Goal: Complete application form: Complete application form

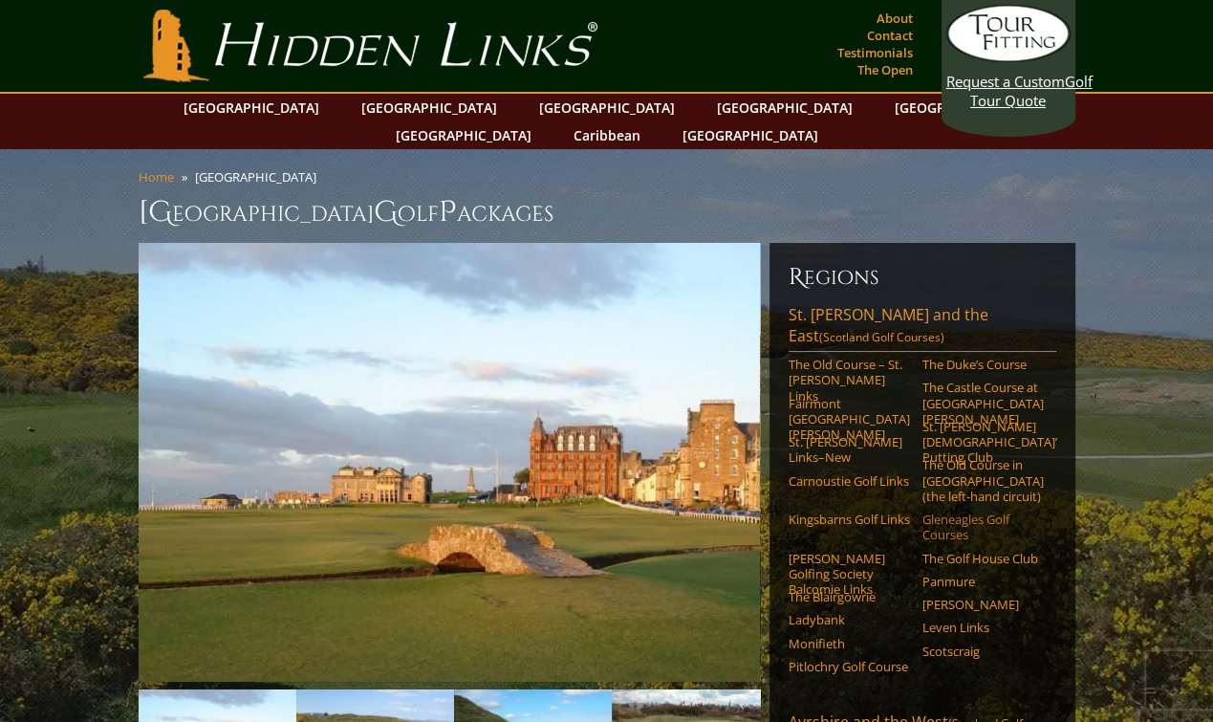
click at [942, 512] on link "Gleneagles Golf Courses" at bounding box center [983, 528] width 121 height 32
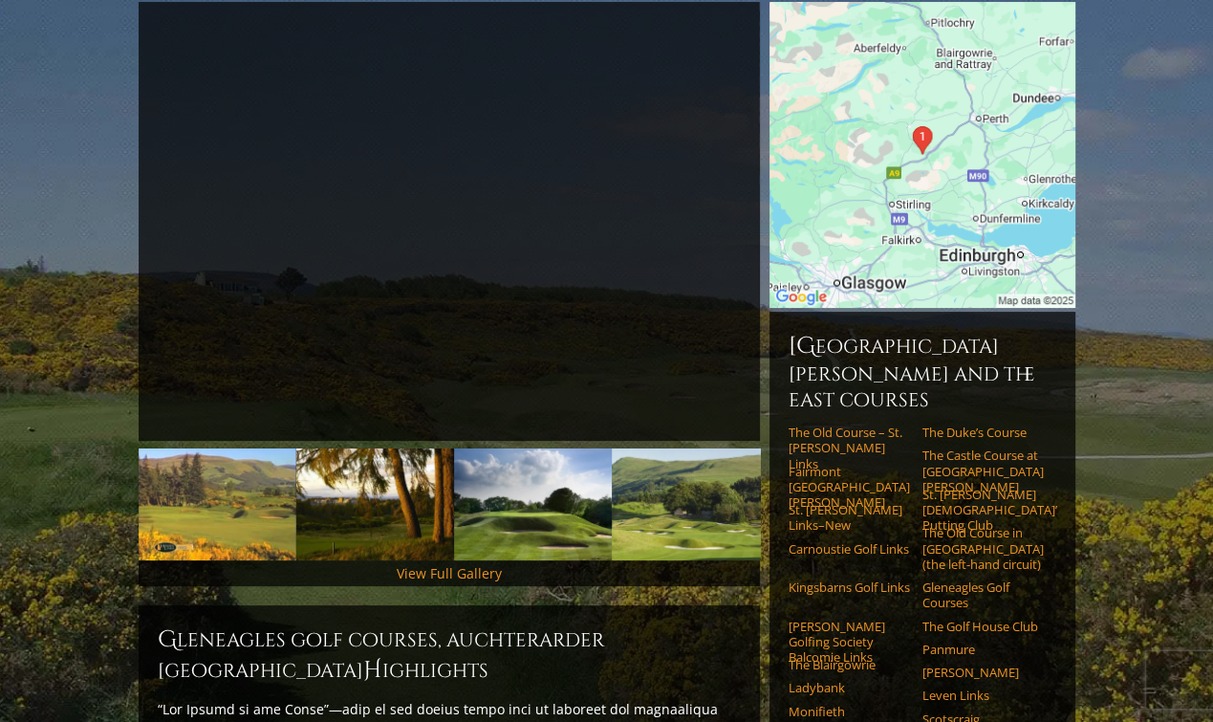
scroll to position [287, 0]
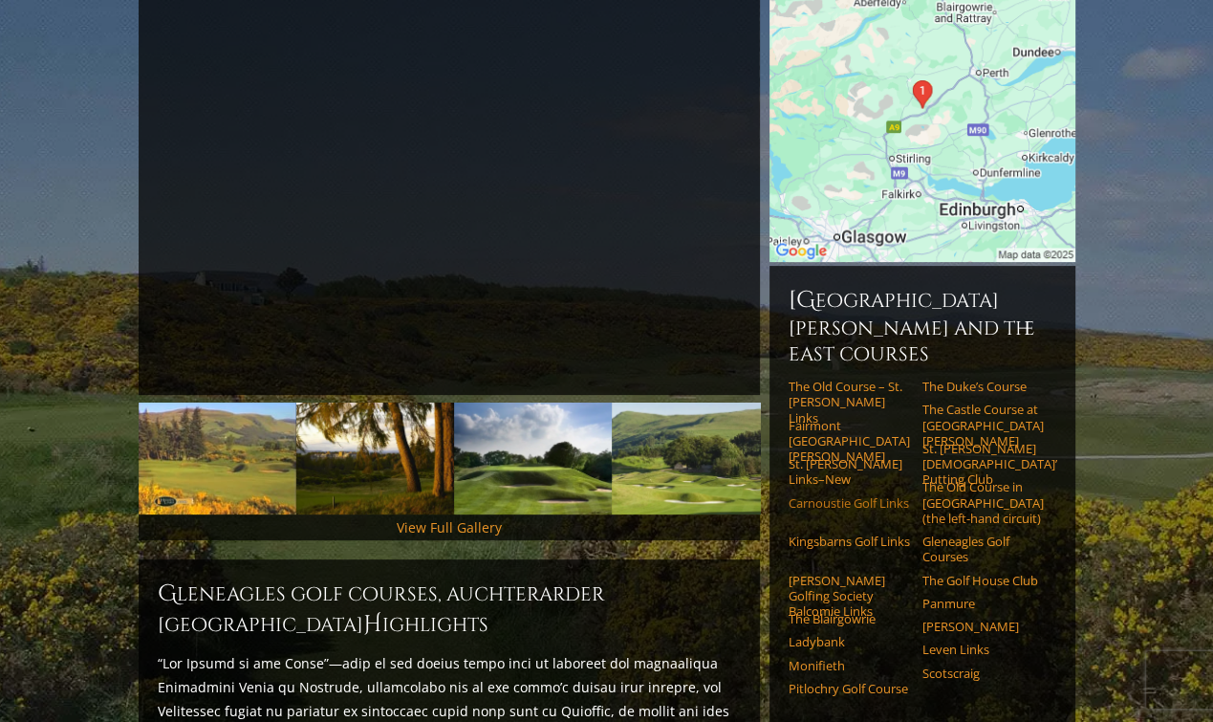
click at [802, 495] on link "Carnoustie Golf Links" at bounding box center [849, 502] width 121 height 15
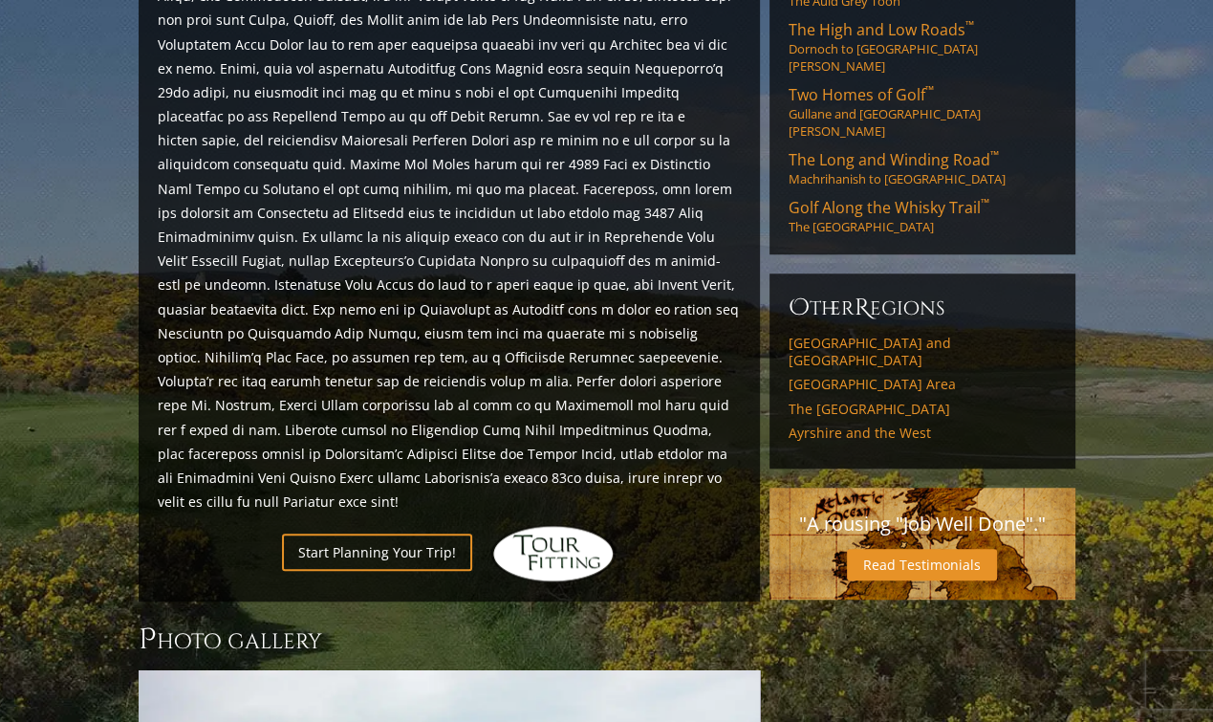
scroll to position [1339, 0]
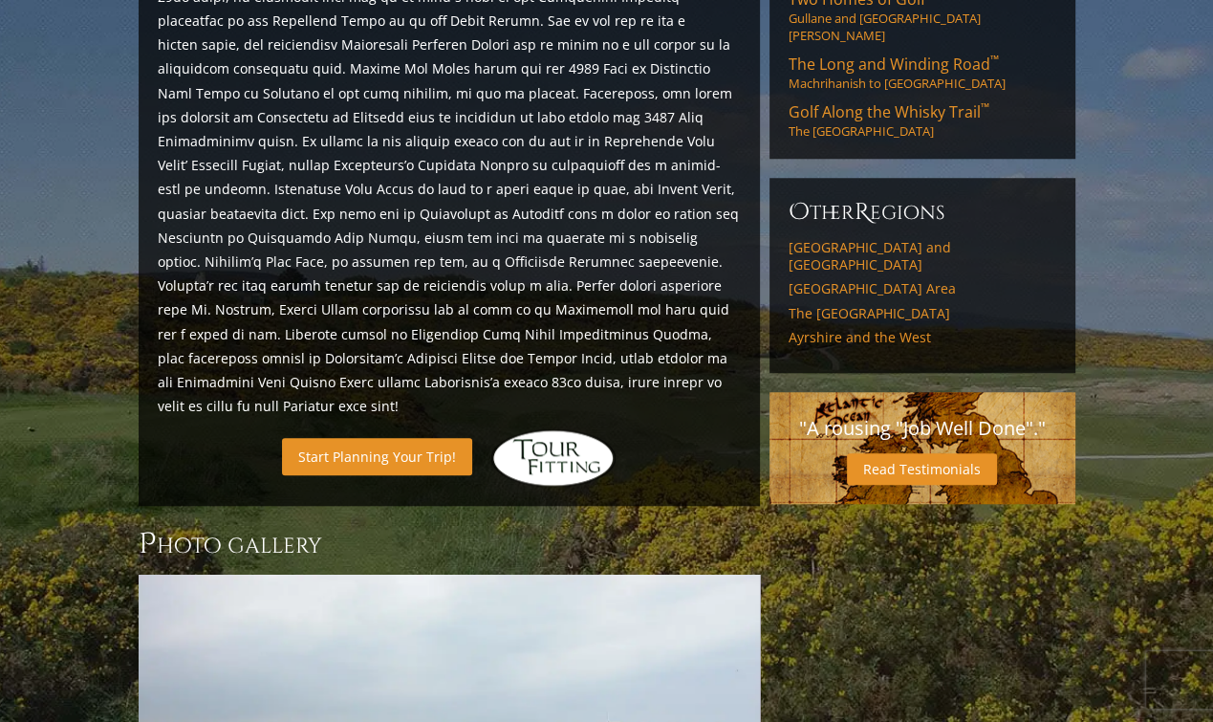
click at [402, 438] on link "Start Planning Your Trip!" at bounding box center [377, 456] width 190 height 37
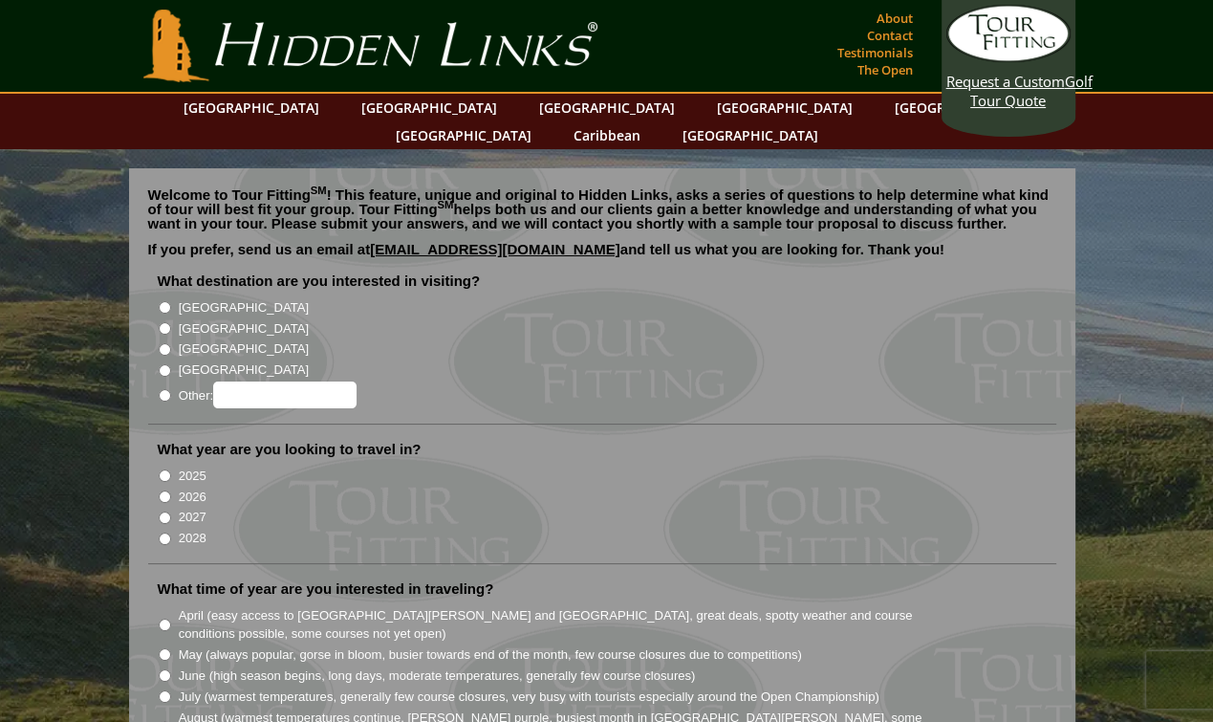
click at [163, 322] on input "[GEOGRAPHIC_DATA]" at bounding box center [165, 328] width 12 height 12
radio input "true"
click at [161, 512] on input "2027" at bounding box center [165, 518] width 12 height 12
radio input "true"
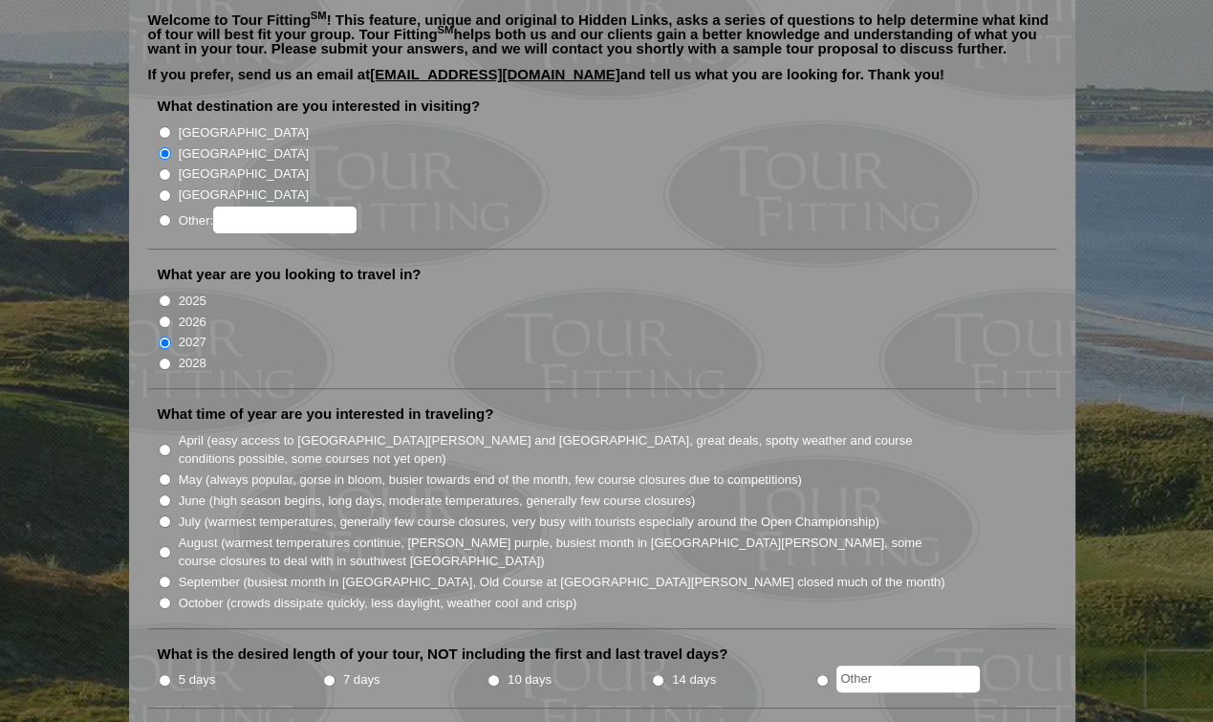
scroll to position [191, 0]
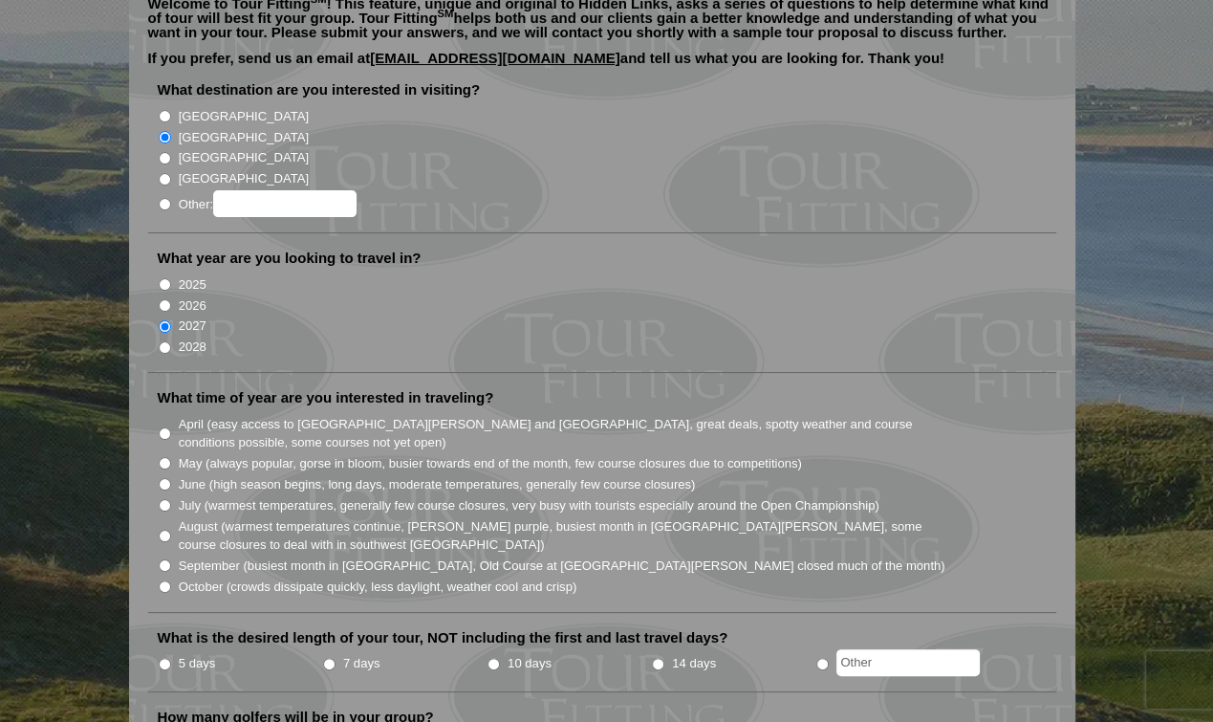
click at [164, 427] on input "April (easy access to St. Andrews and Ballybunion, great deals, spotty weather …" at bounding box center [165, 433] width 12 height 12
radio input "true"
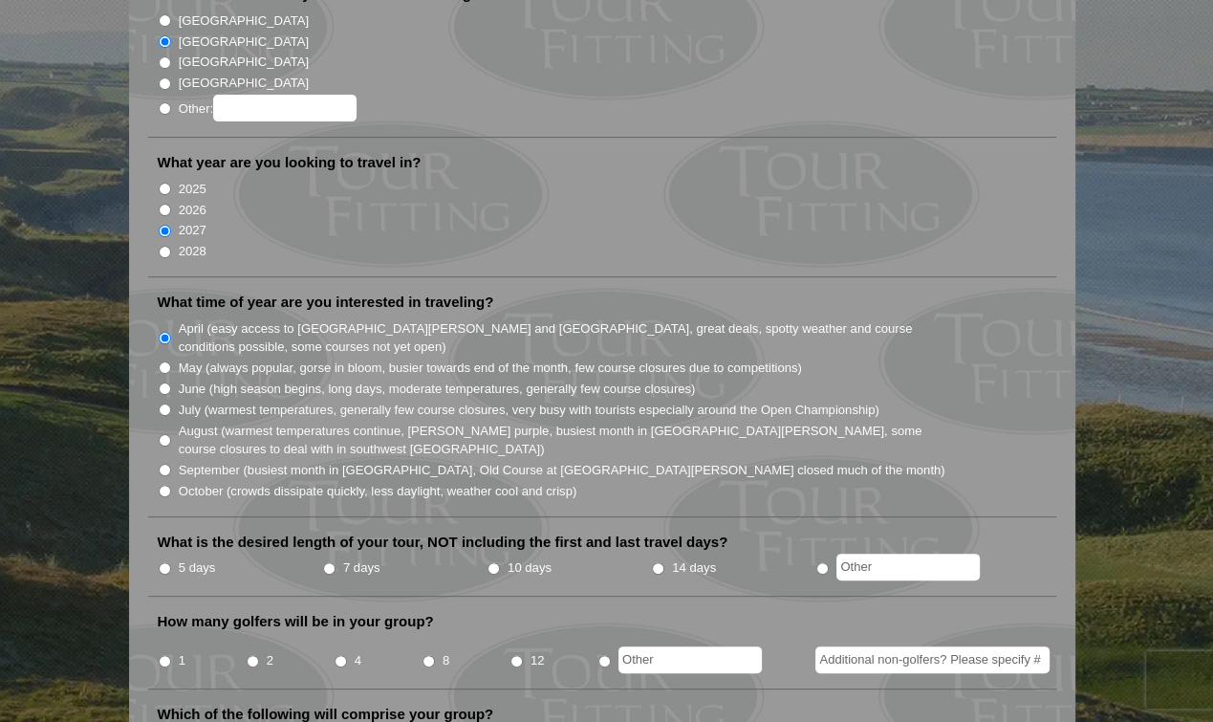
click at [326, 562] on input "7 days" at bounding box center [329, 568] width 12 height 12
radio input "true"
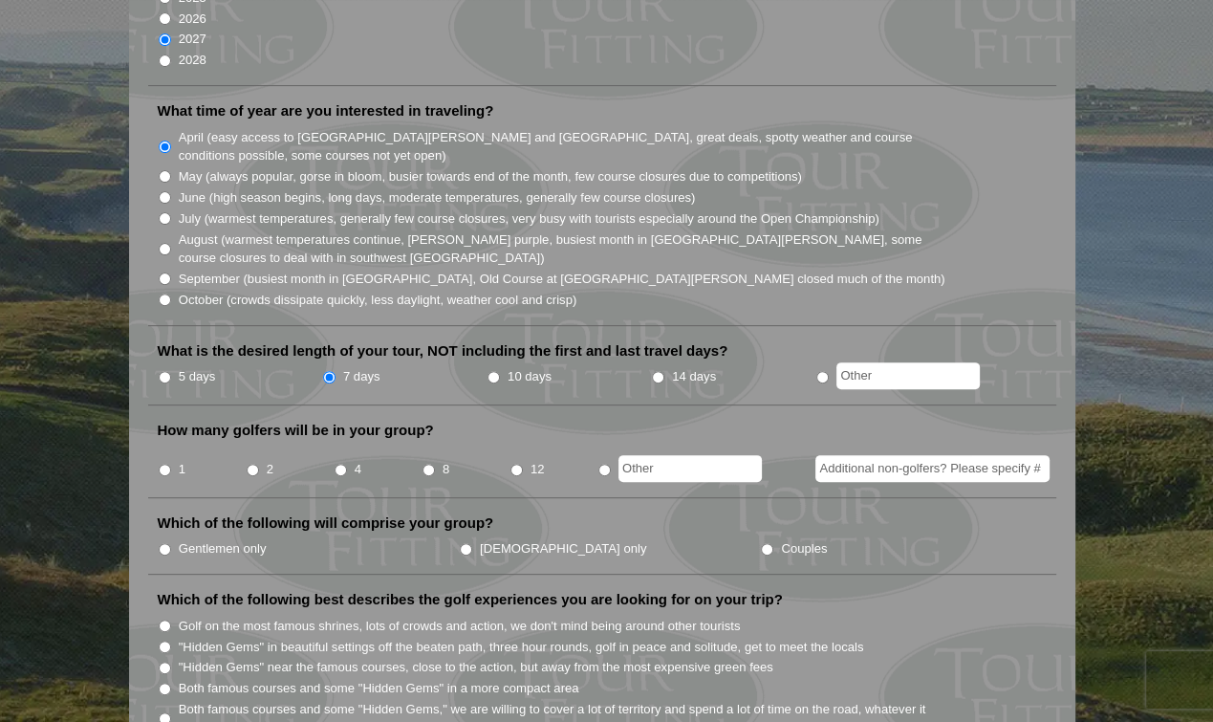
click at [337, 464] on input "4" at bounding box center [341, 470] width 12 height 12
radio input "true"
click at [164, 543] on input "Gentlemen only" at bounding box center [165, 549] width 12 height 12
radio input "true"
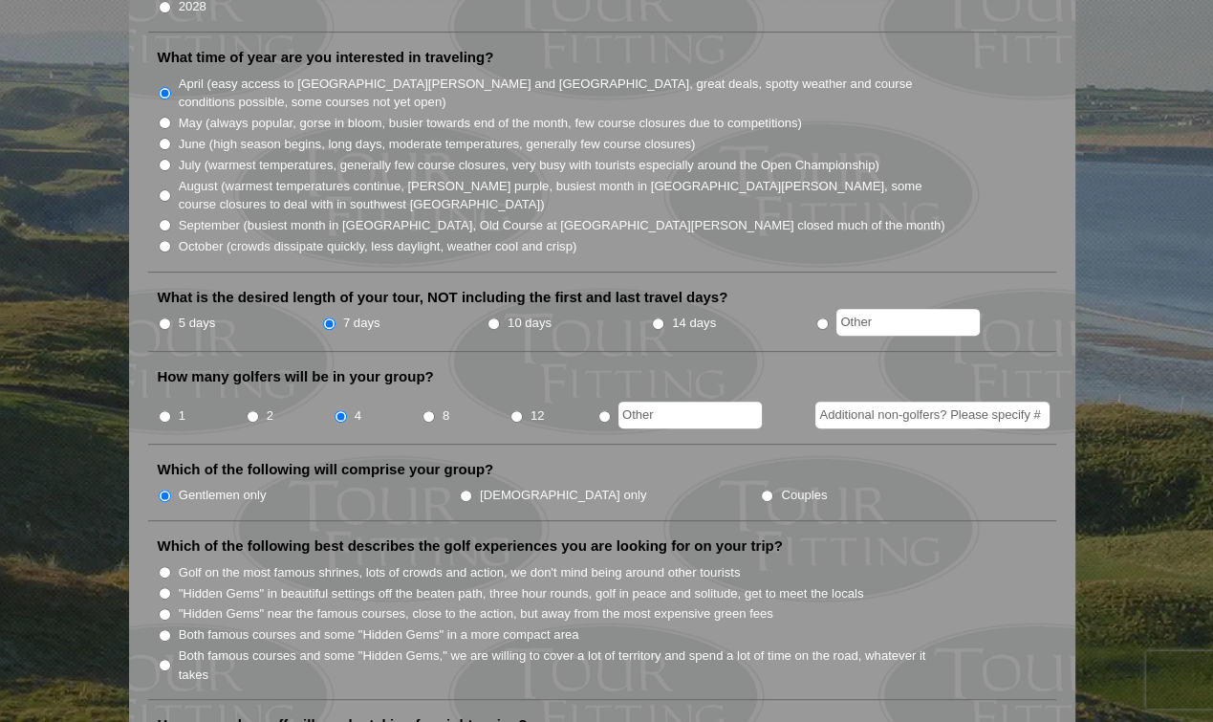
scroll to position [574, 0]
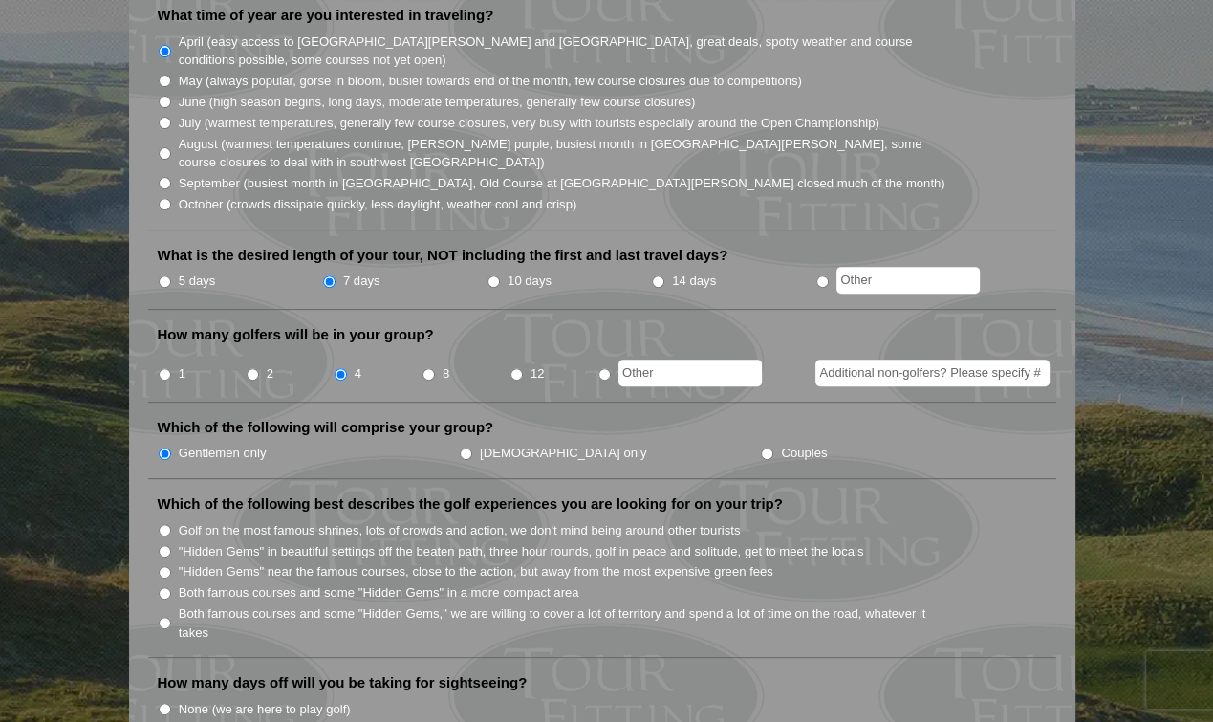
click at [163, 524] on input "Golf on the most famous shrines, lots of crowds and action, we don't mind being…" at bounding box center [165, 530] width 12 height 12
radio input "true"
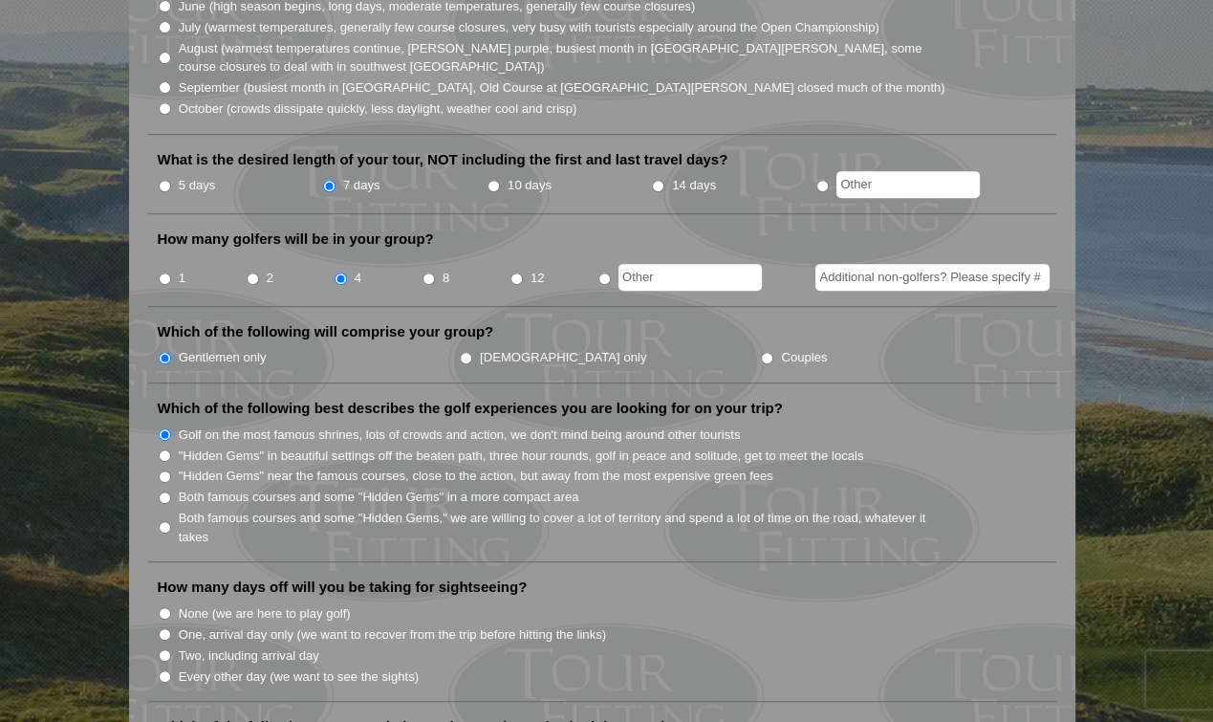
scroll to position [765, 0]
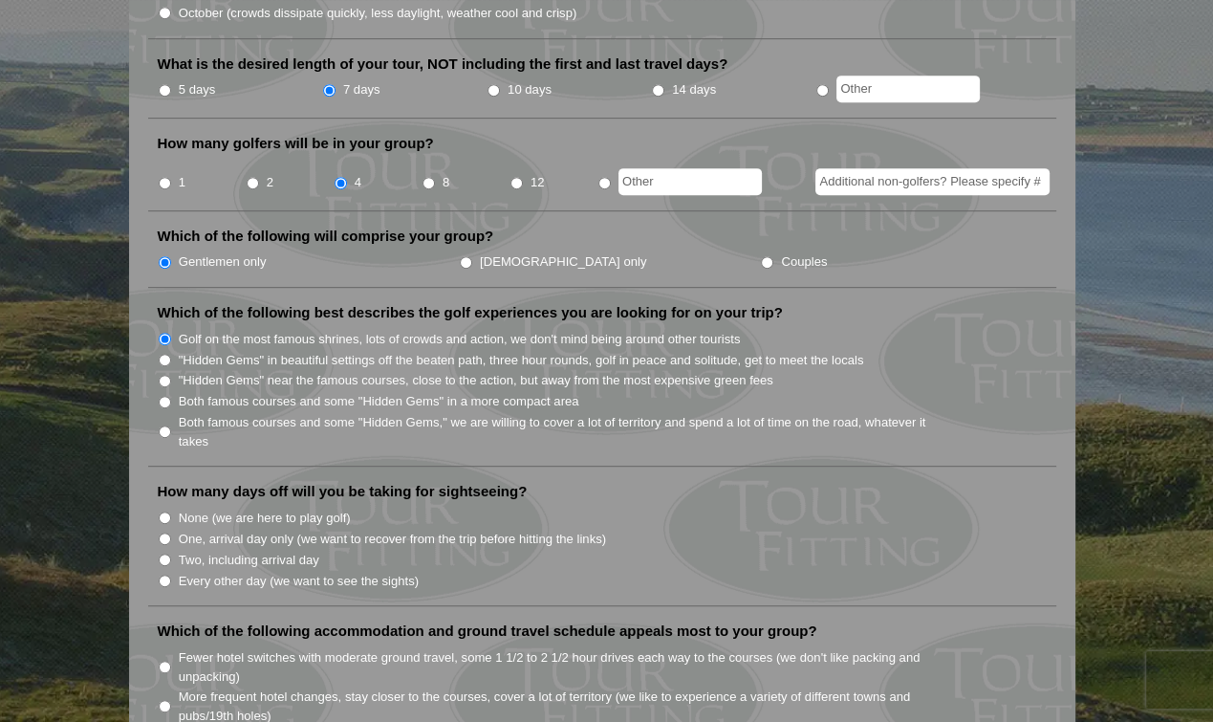
click at [164, 533] on input "One, arrival day only (we want to recover from the trip before hitting the link…" at bounding box center [165, 539] width 12 height 12
radio input "true"
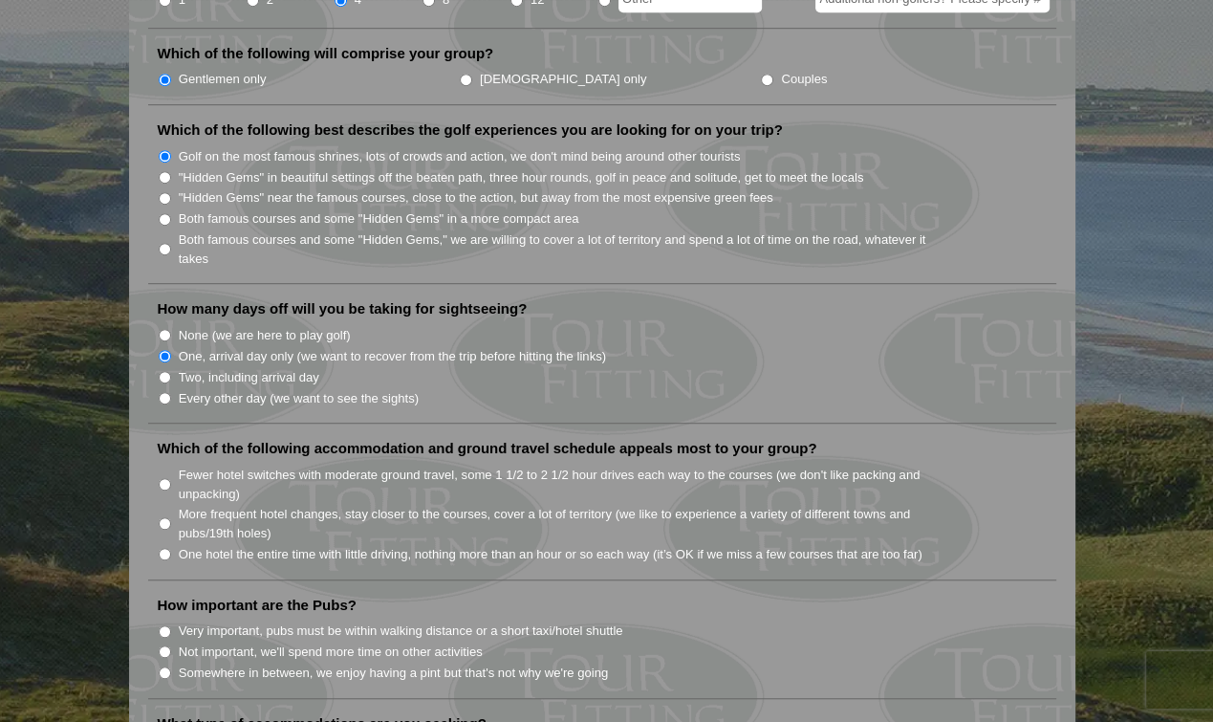
scroll to position [956, 0]
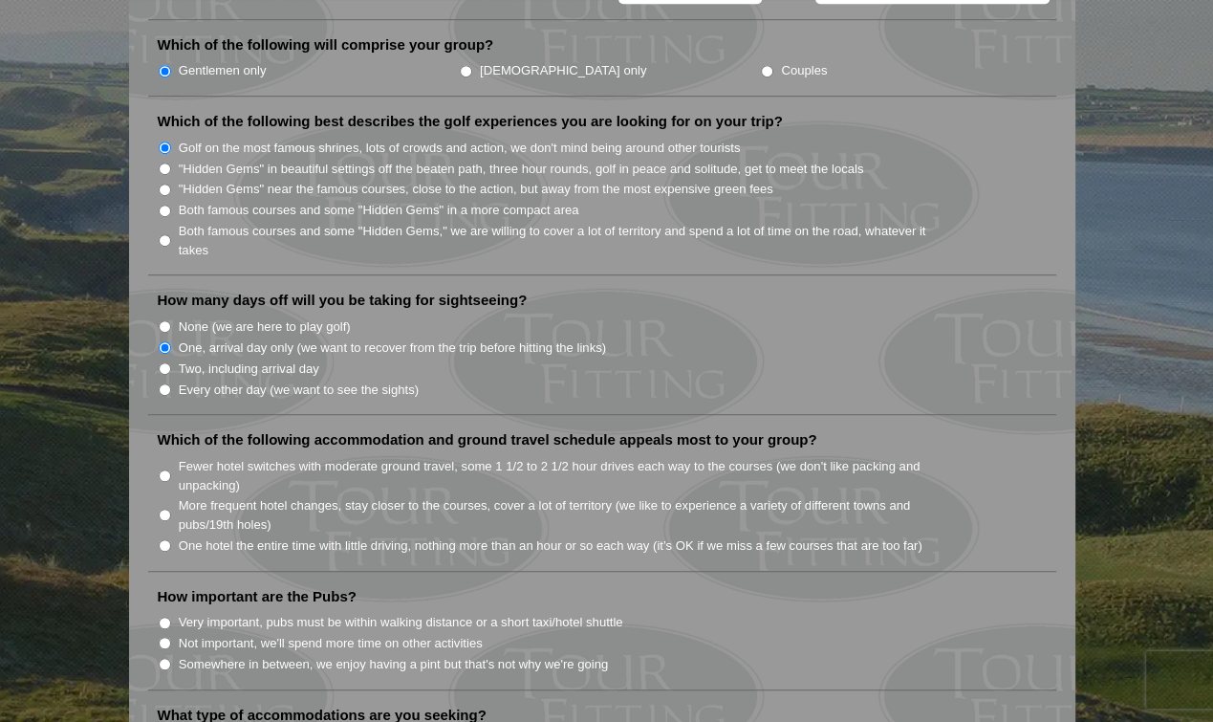
click at [163, 509] on input "More frequent hotel changes, stay closer to the courses, cover a lot of territo…" at bounding box center [165, 515] width 12 height 12
radio input "true"
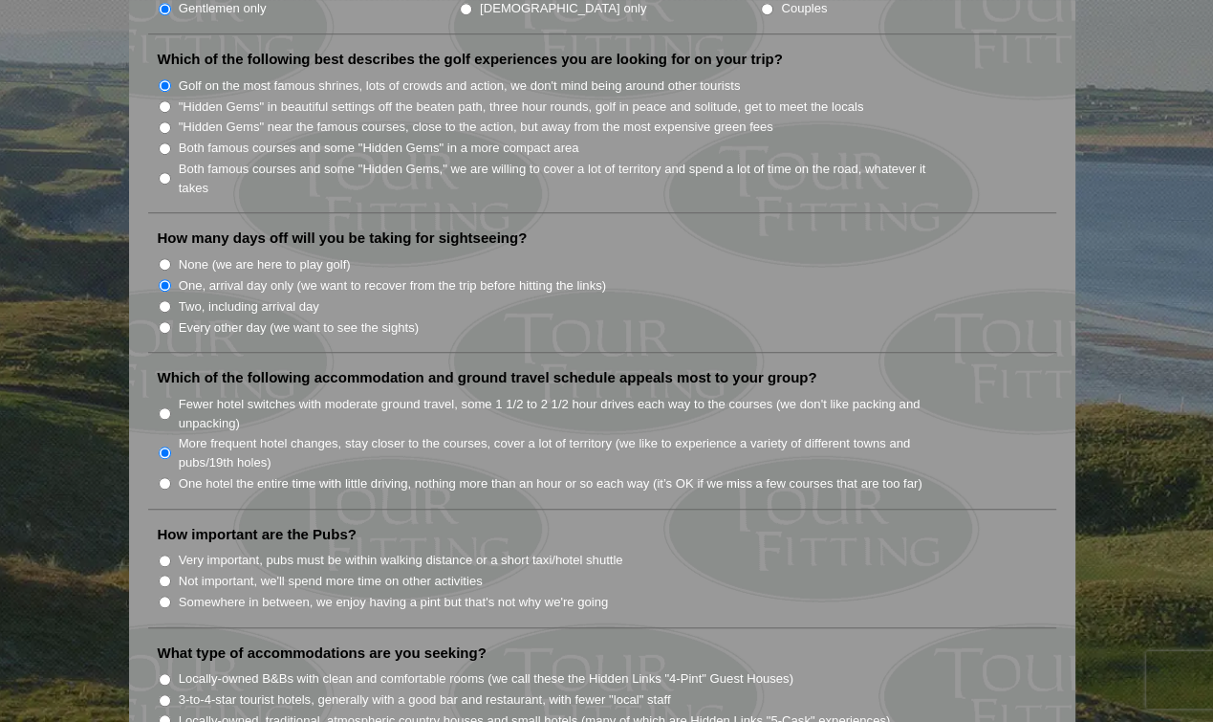
scroll to position [1052, 0]
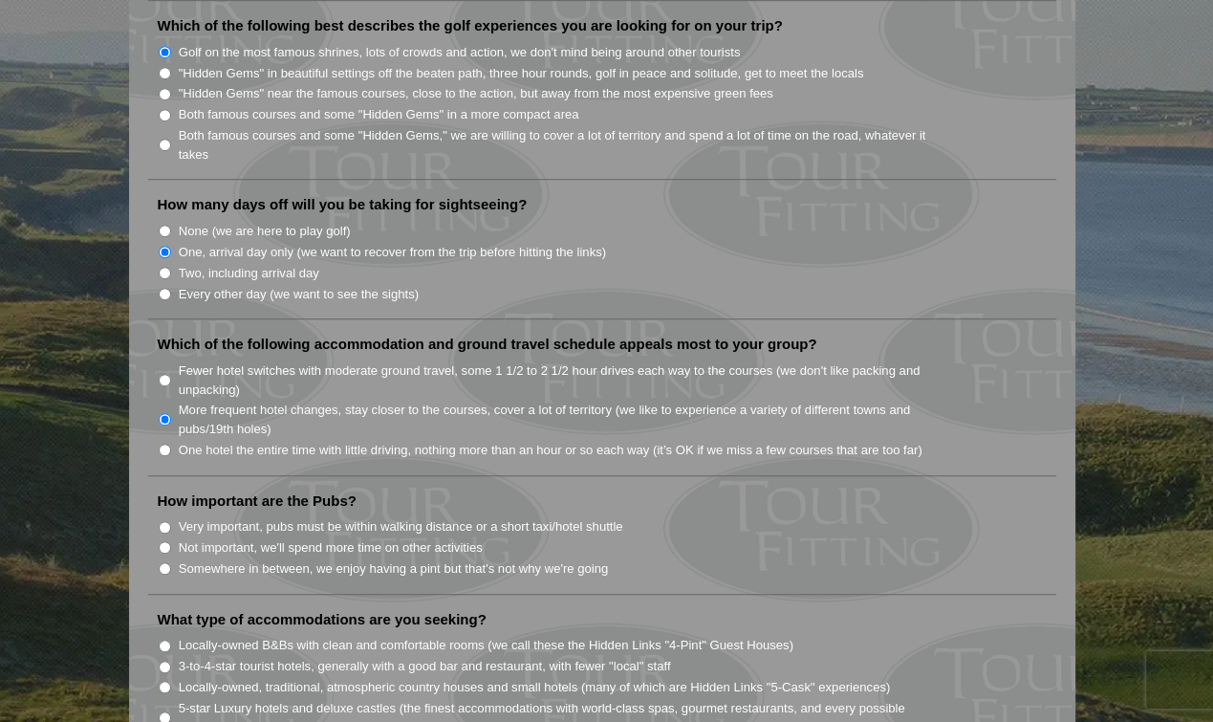
click at [164, 521] on input "Very important, pubs must be within walking distance or a short taxi/hotel shut…" at bounding box center [165, 527] width 12 height 12
radio input "true"
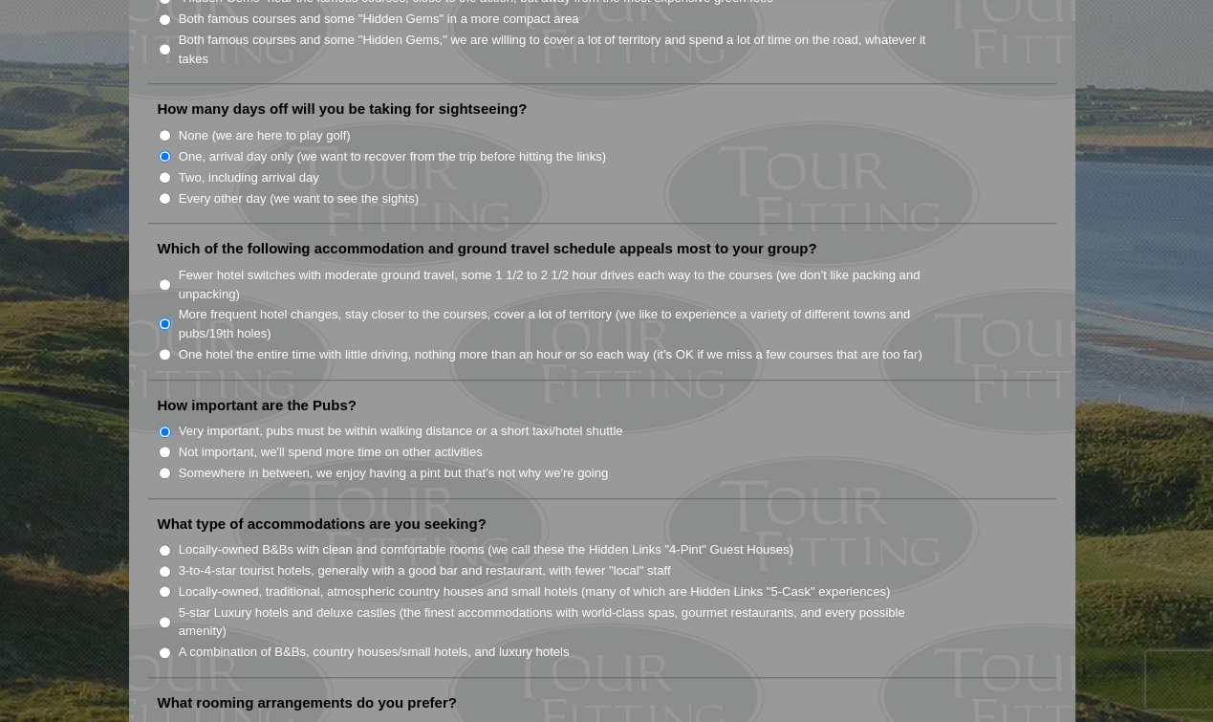
scroll to position [1243, 0]
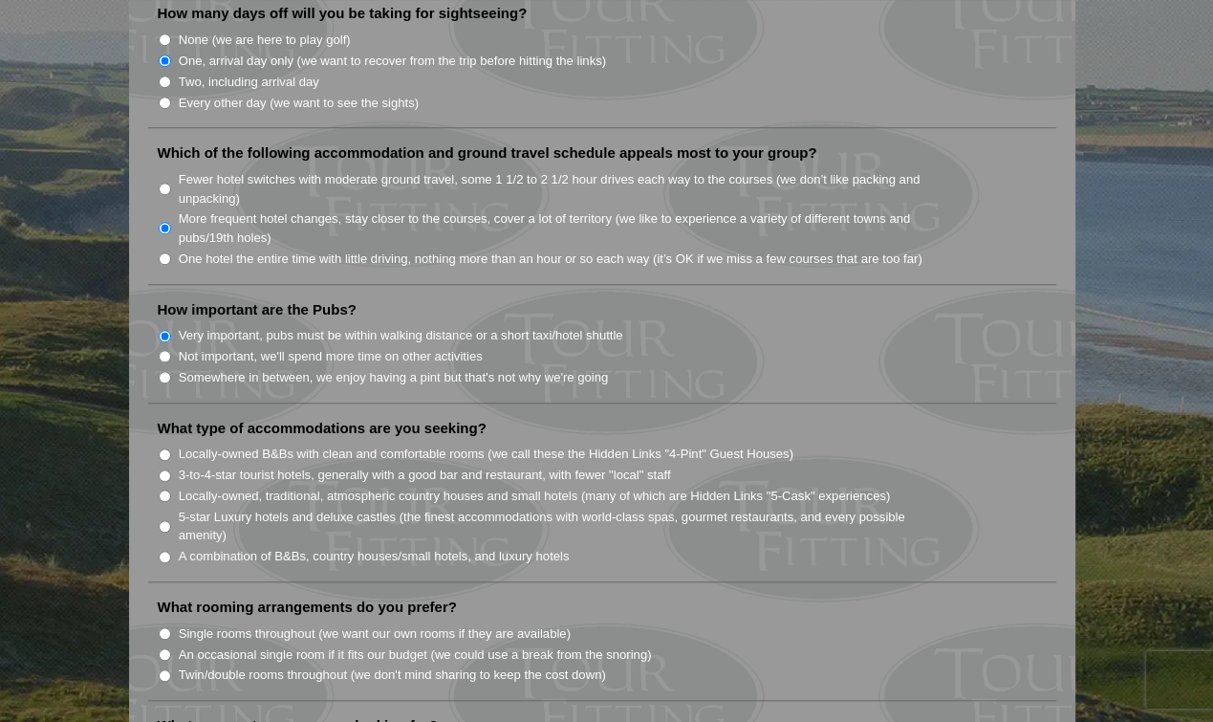
click at [163, 448] on input "Locally-owned B&Bs with clean and comfortable rooms (we call these the Hidden L…" at bounding box center [165, 454] width 12 height 12
radio input "true"
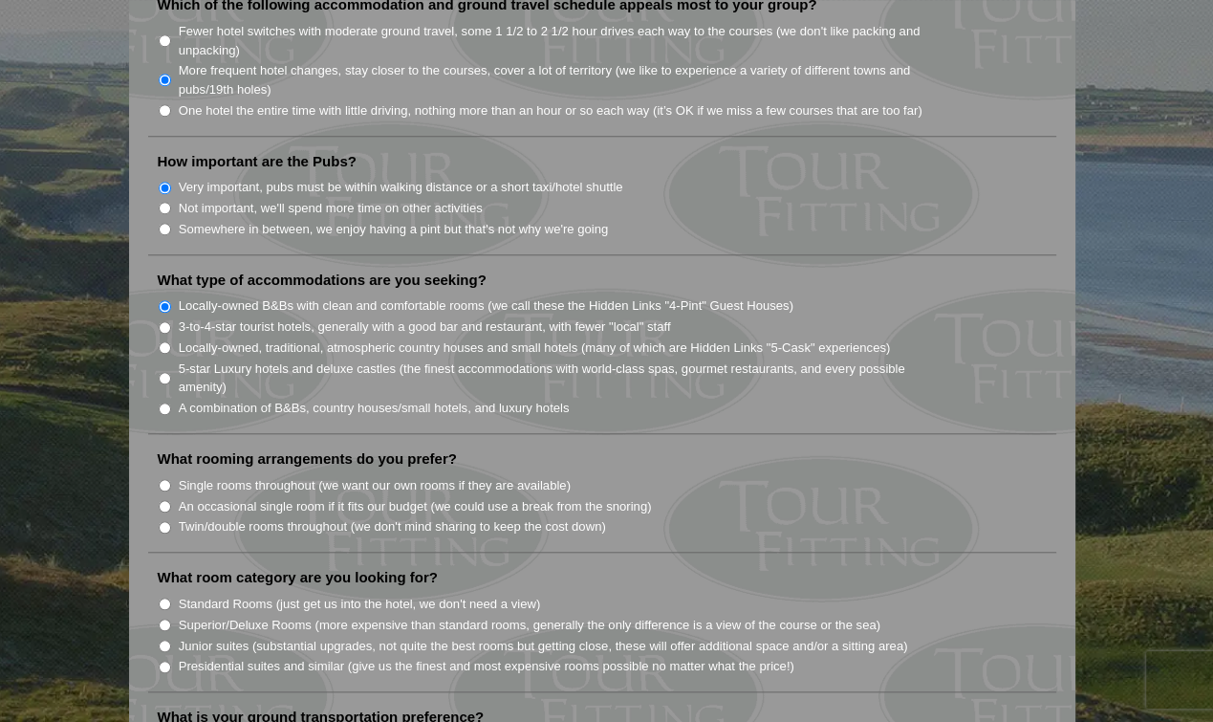
scroll to position [1434, 0]
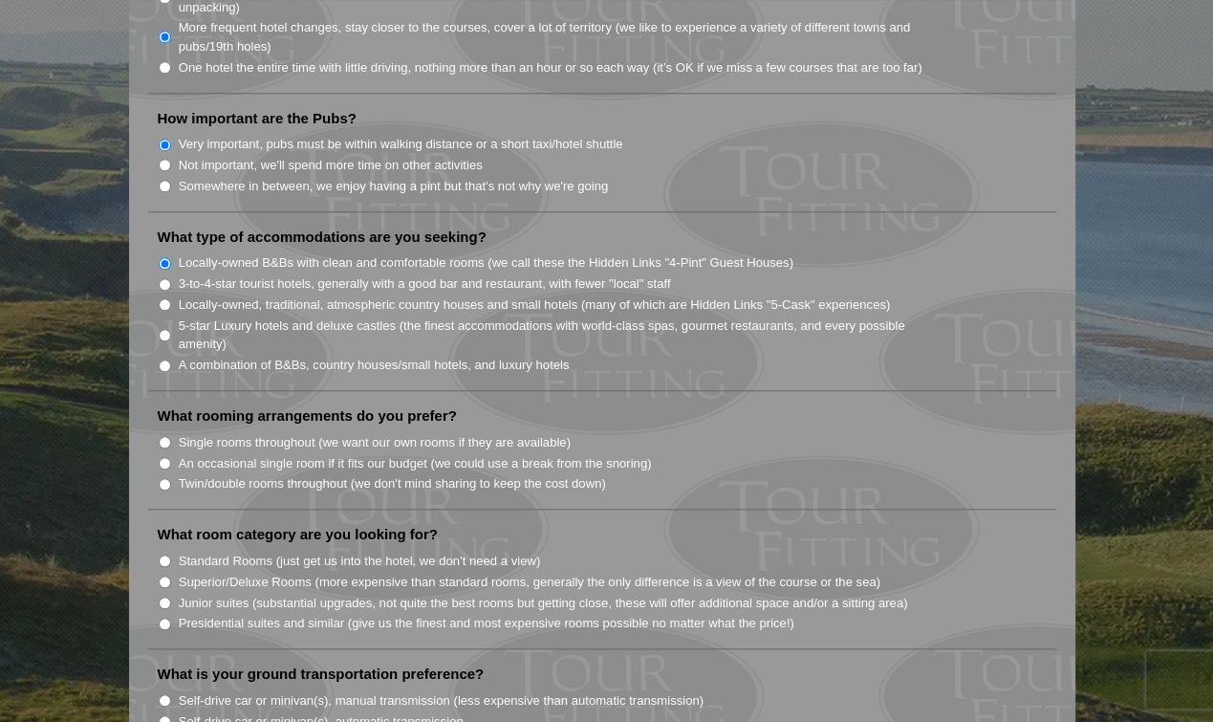
click at [164, 478] on input "Twin/double rooms throughout (we don't mind sharing to keep the cost down)" at bounding box center [165, 484] width 12 height 12
radio input "true"
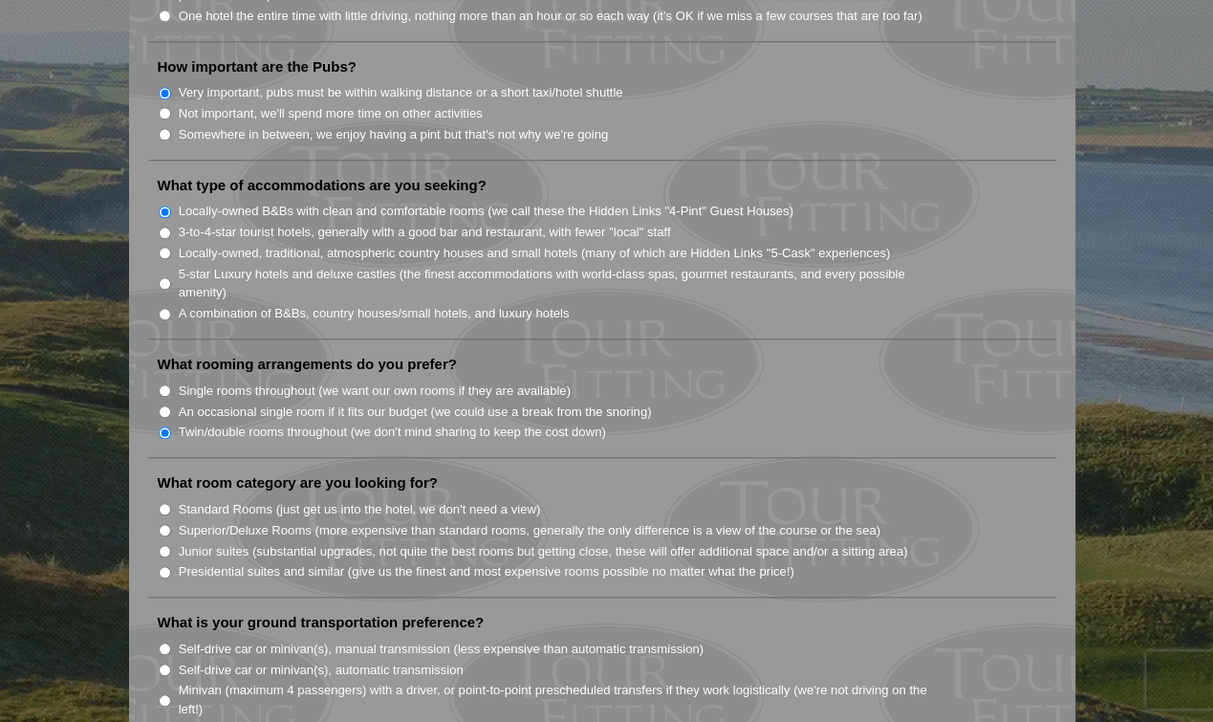
scroll to position [1530, 0]
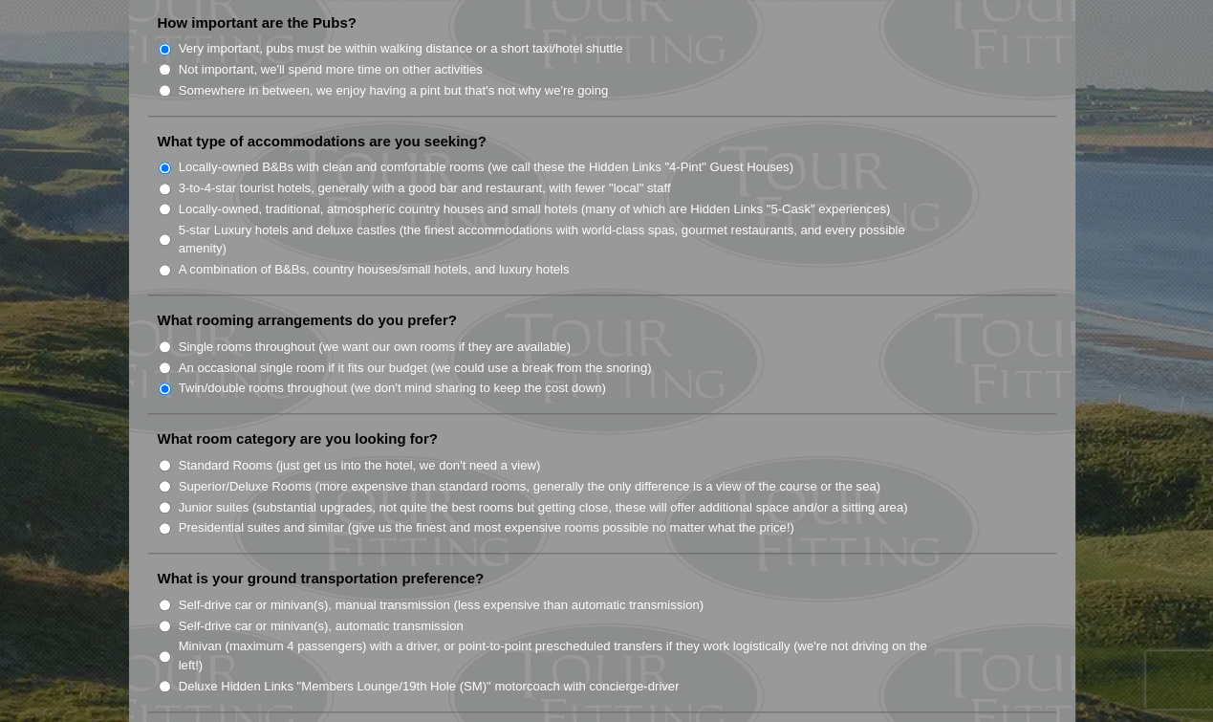
click at [160, 459] on input "Standard Rooms (just get us into the hotel, we don't need a view)" at bounding box center [165, 465] width 12 height 12
radio input "true"
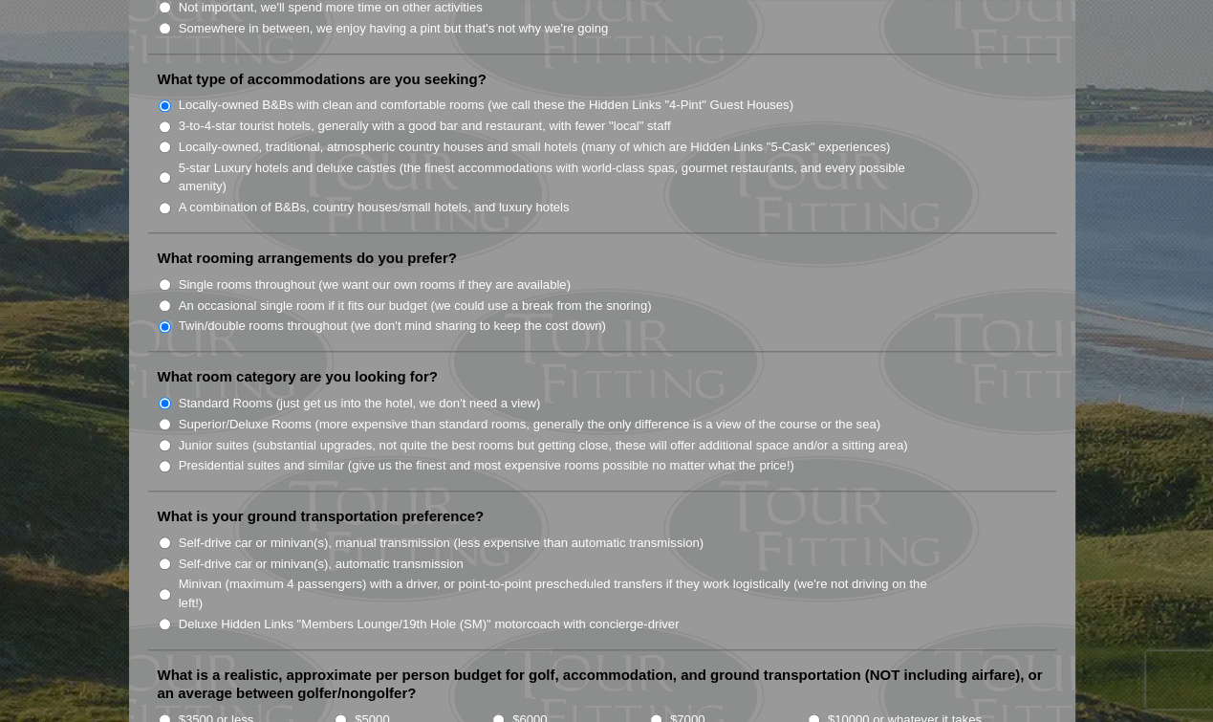
scroll to position [1626, 0]
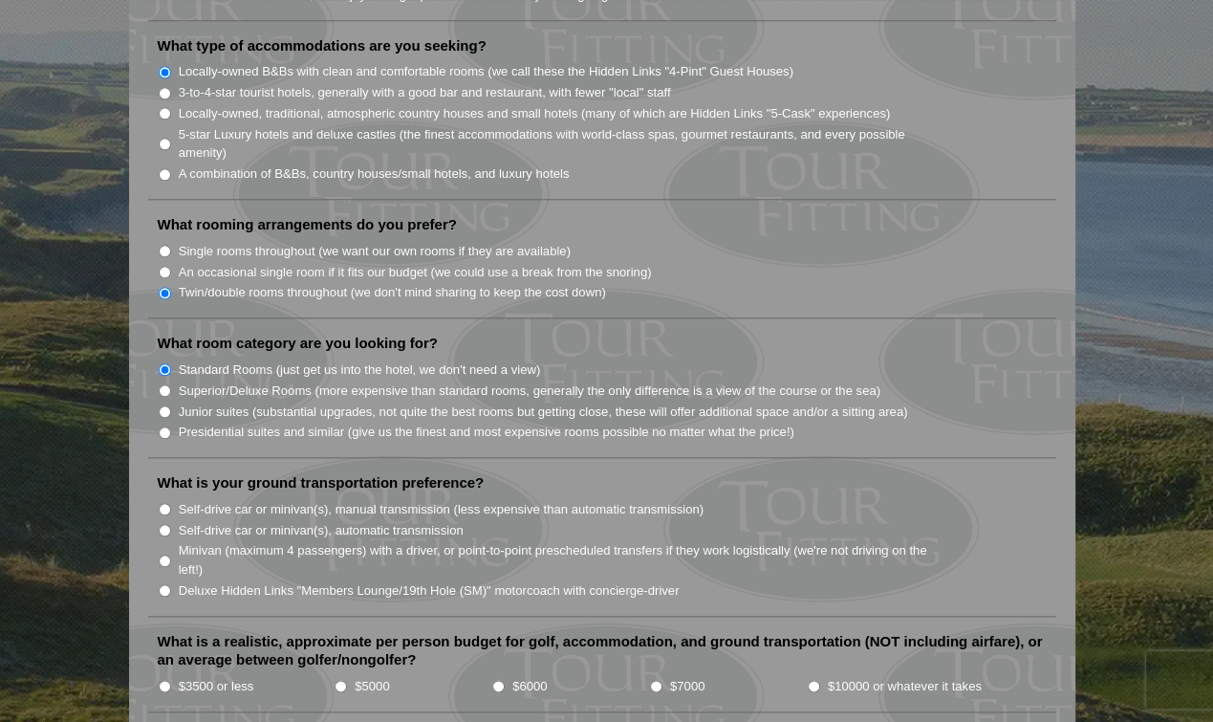
click at [164, 555] on input "Minivan (maximum 4 passengers) with a driver, or point-to-point prescheduled tr…" at bounding box center [165, 561] width 12 height 12
radio input "true"
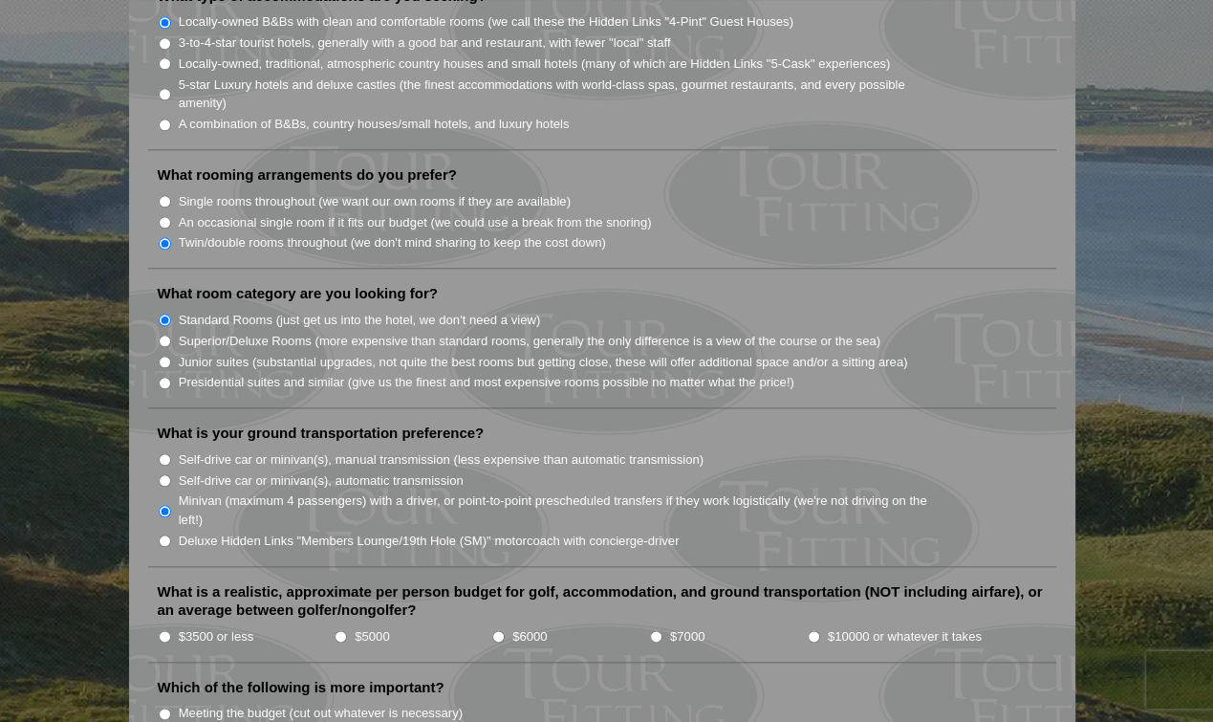
scroll to position [1721, 0]
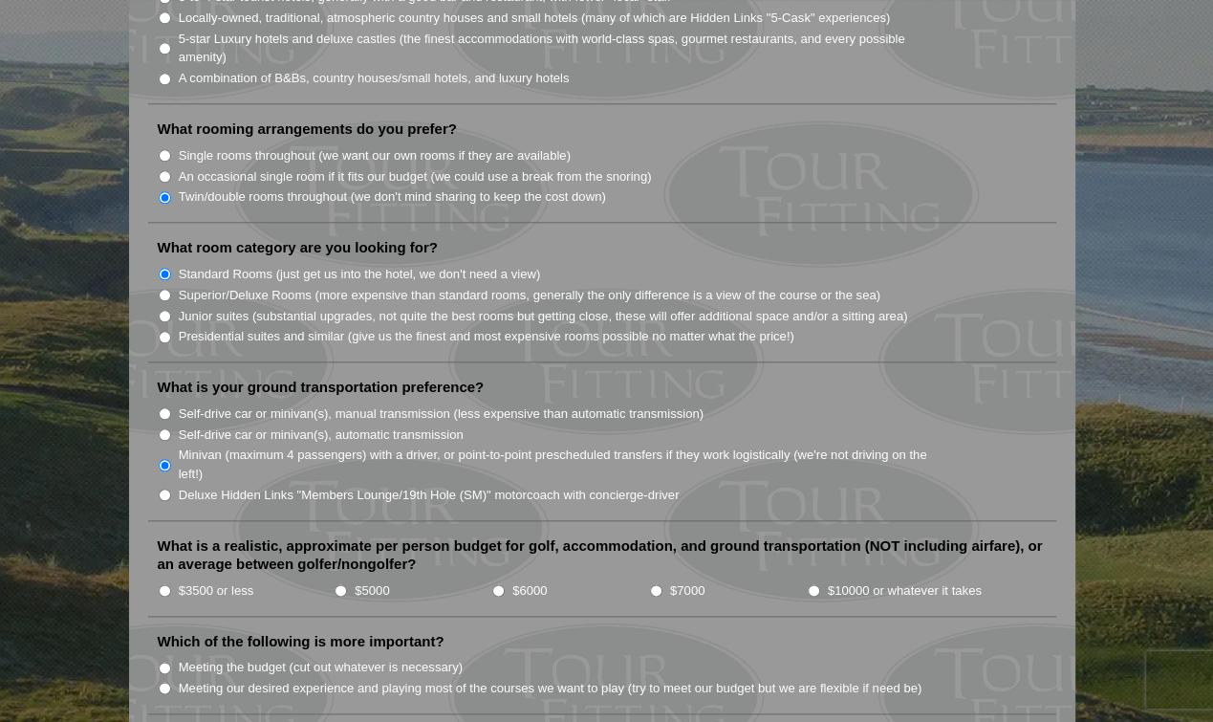
click at [497, 584] on input "$6000" at bounding box center [498, 590] width 12 height 12
radio input "true"
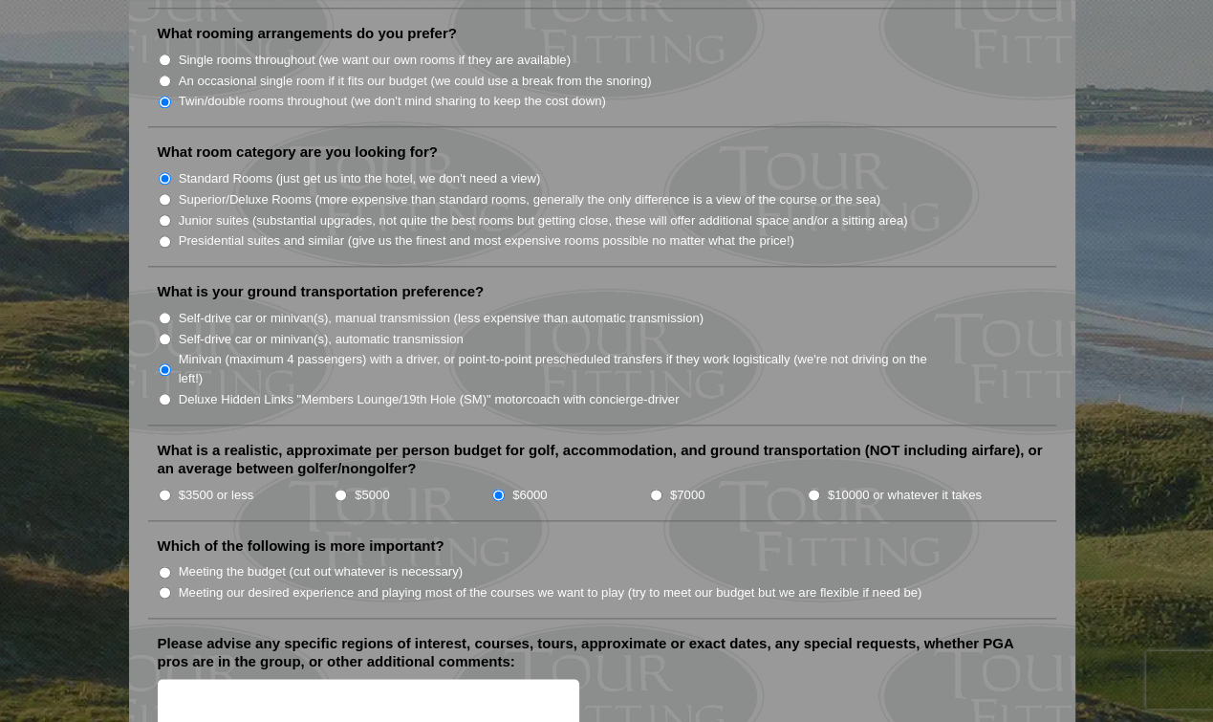
scroll to position [1912, 0]
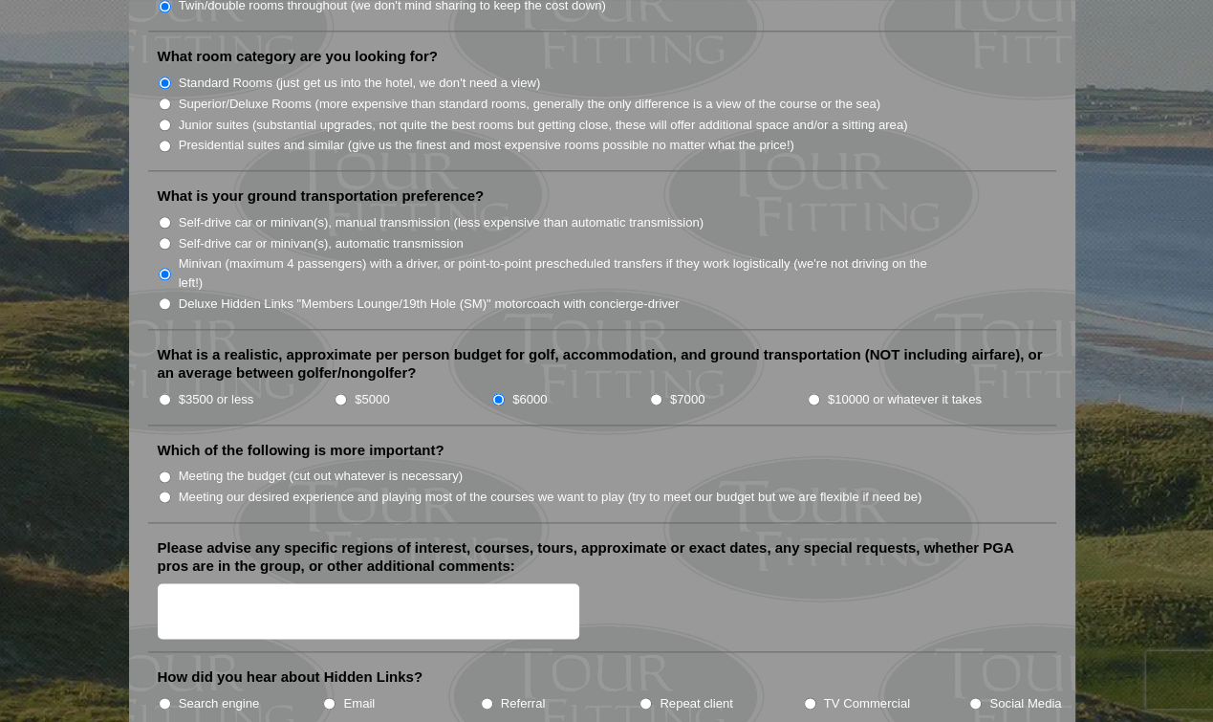
click at [654, 393] on input "$7000" at bounding box center [656, 399] width 12 height 12
radio input "true"
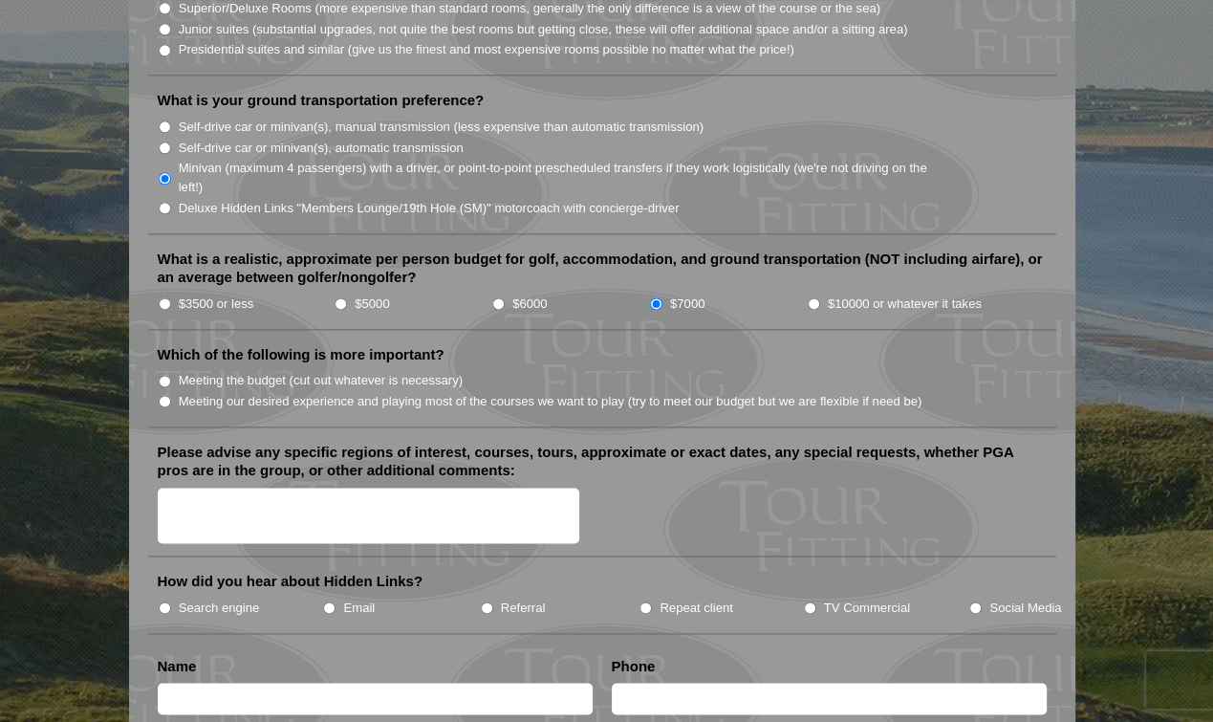
click at [164, 395] on input "Meeting our desired experience and playing most of the courses we want to play …" at bounding box center [165, 401] width 12 height 12
radio input "true"
click at [177, 488] on textarea "Please advise any specific regions of interest, courses, tours, approximate or …" at bounding box center [369, 516] width 423 height 56
click at [166, 488] on textarea "St Andrews, Carnoustie, Gleneagles," at bounding box center [369, 516] width 423 height 56
click at [442, 488] on textarea "5 rounds... St Andrews, Carnoustie, Gleneagles," at bounding box center [369, 516] width 423 height 56
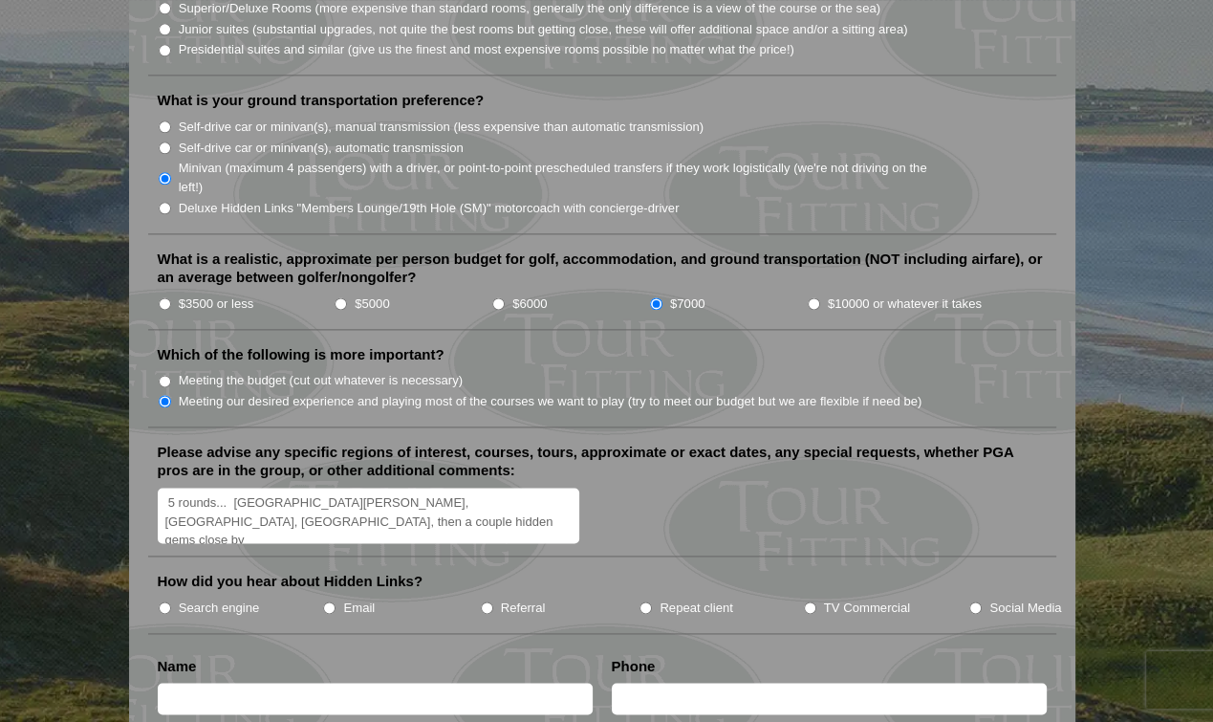
type textarea "5 rounds... St Andrews, Carnoustie, Gleneagles, then a couple hidden gems close…"
click at [444, 572] on li "How did you hear about Hidden Links? Search engine Email Referral Repeat client…" at bounding box center [602, 602] width 908 height 61
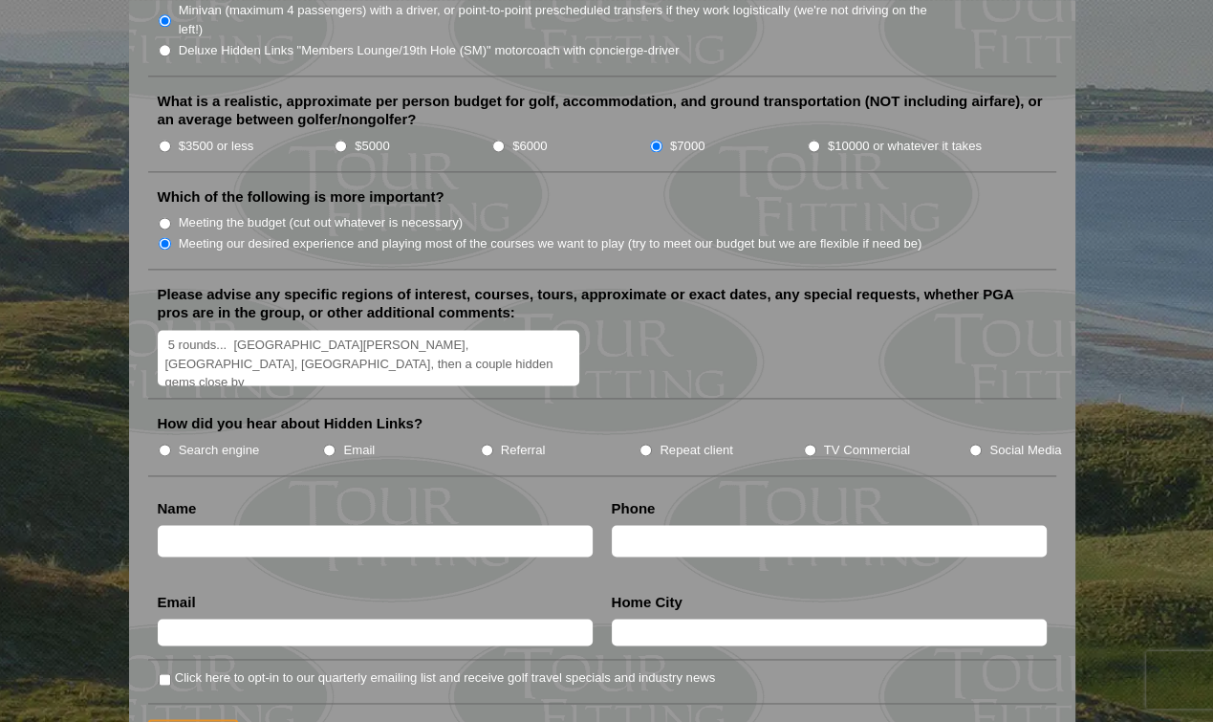
scroll to position [2199, 0]
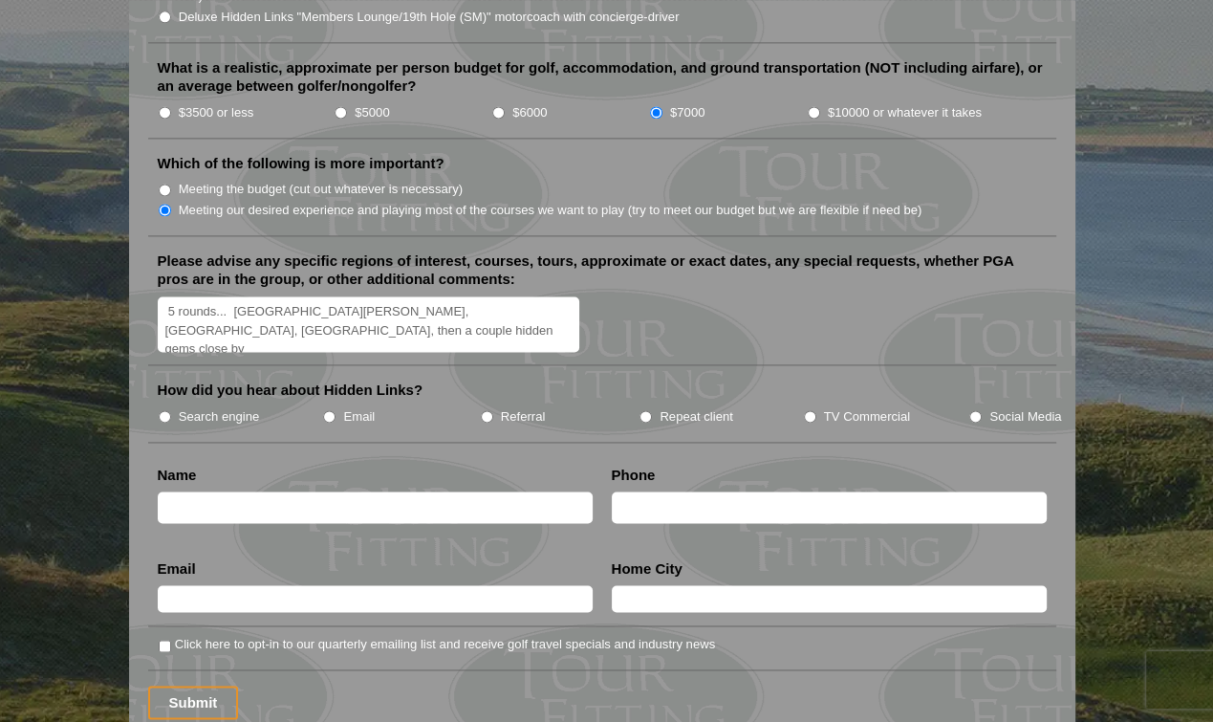
click at [807, 410] on input "TV Commercial" at bounding box center [810, 416] width 12 height 12
radio input "true"
click at [976, 410] on input "Social Media" at bounding box center [976, 416] width 12 height 12
radio input "true"
click at [807, 410] on input "TV Commercial" at bounding box center [810, 416] width 12 height 12
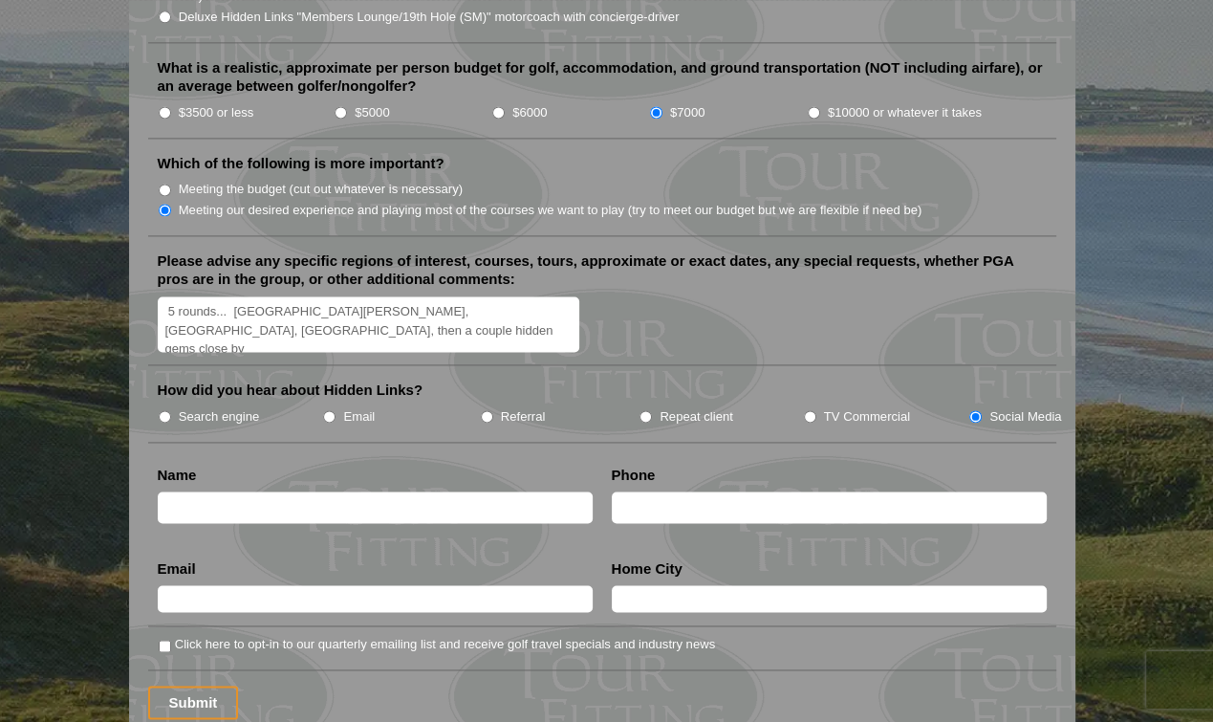
radio input "true"
click at [171, 491] on input "text" at bounding box center [375, 507] width 435 height 32
type input "Scott Bradley"
type input "206.641.2904"
click at [180, 585] on input "text" at bounding box center [375, 598] width 435 height 27
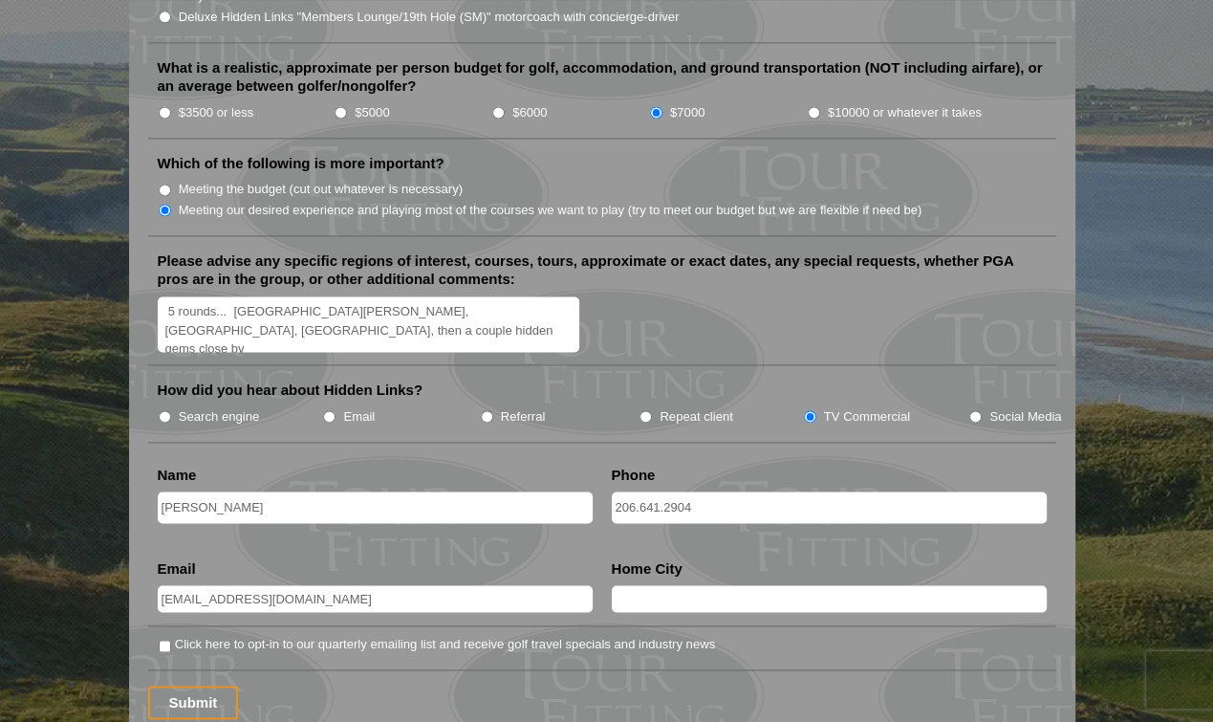
type input "skbradley66@comcast.net"
click at [638, 585] on input "text" at bounding box center [829, 598] width 435 height 27
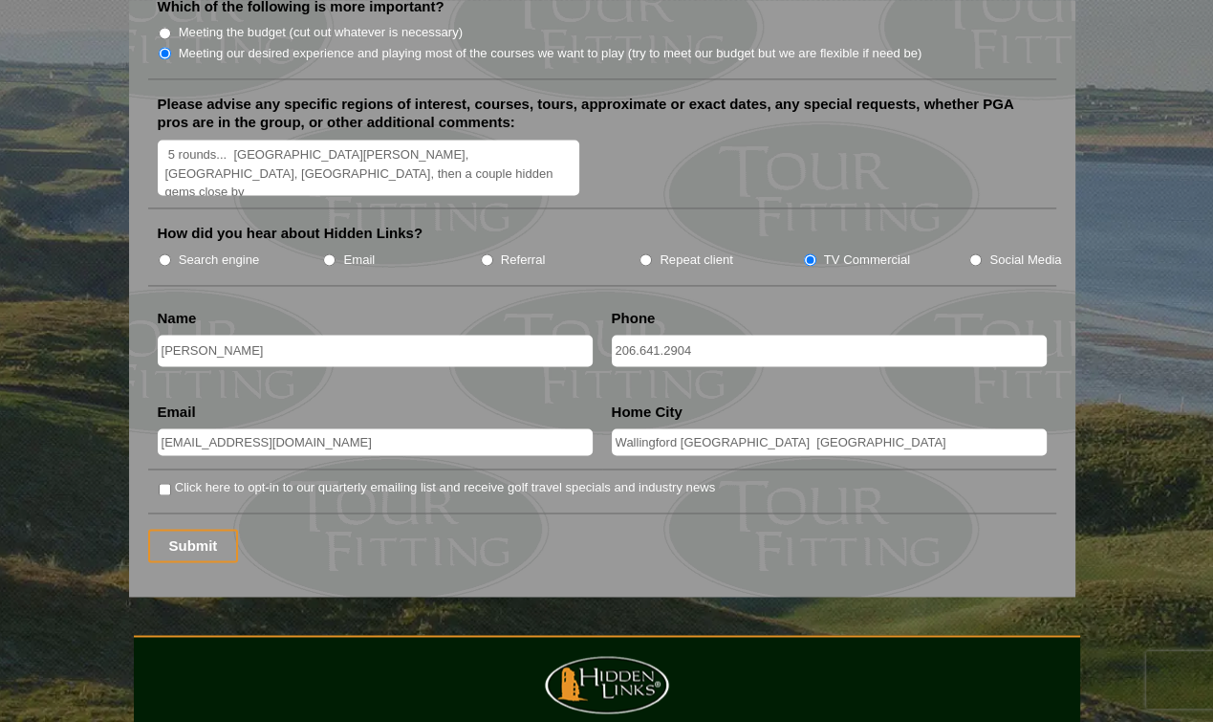
scroll to position [2391, 0]
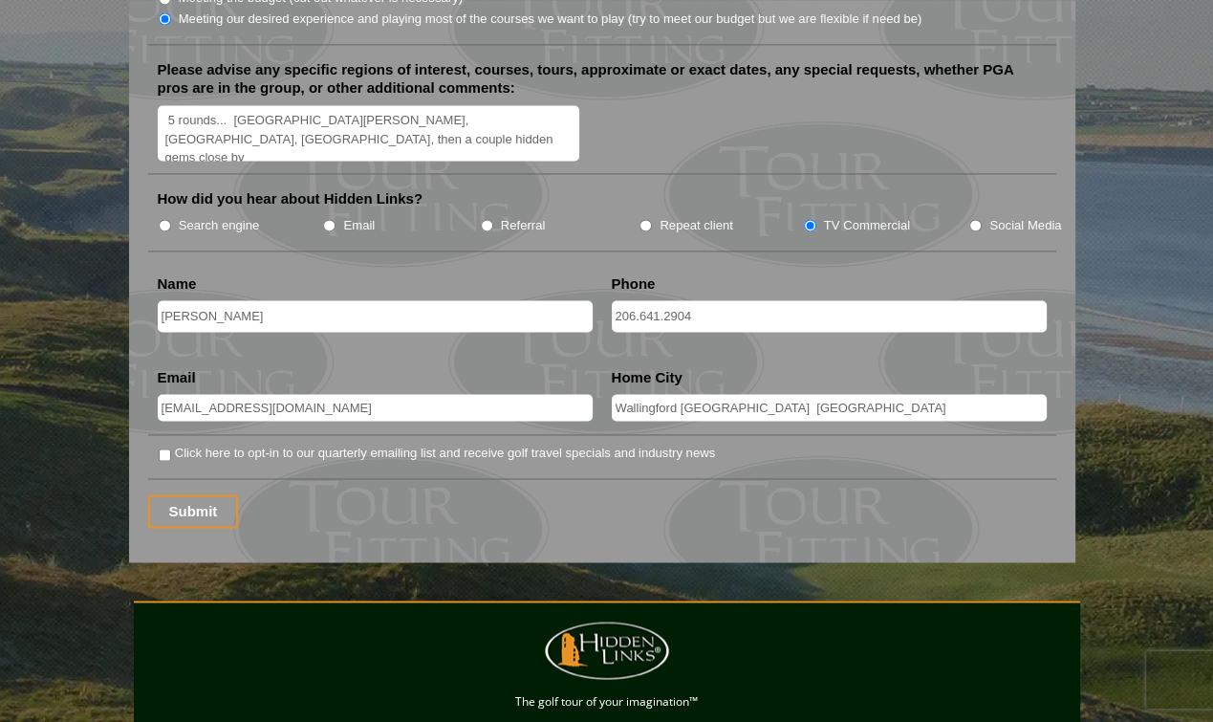
type input "Wallingford CT USA"
click at [164, 448] on input "Click here to opt-in to our quarterly emailing list and receive golf travel spe…" at bounding box center [165, 454] width 12 height 12
checkbox input "true"
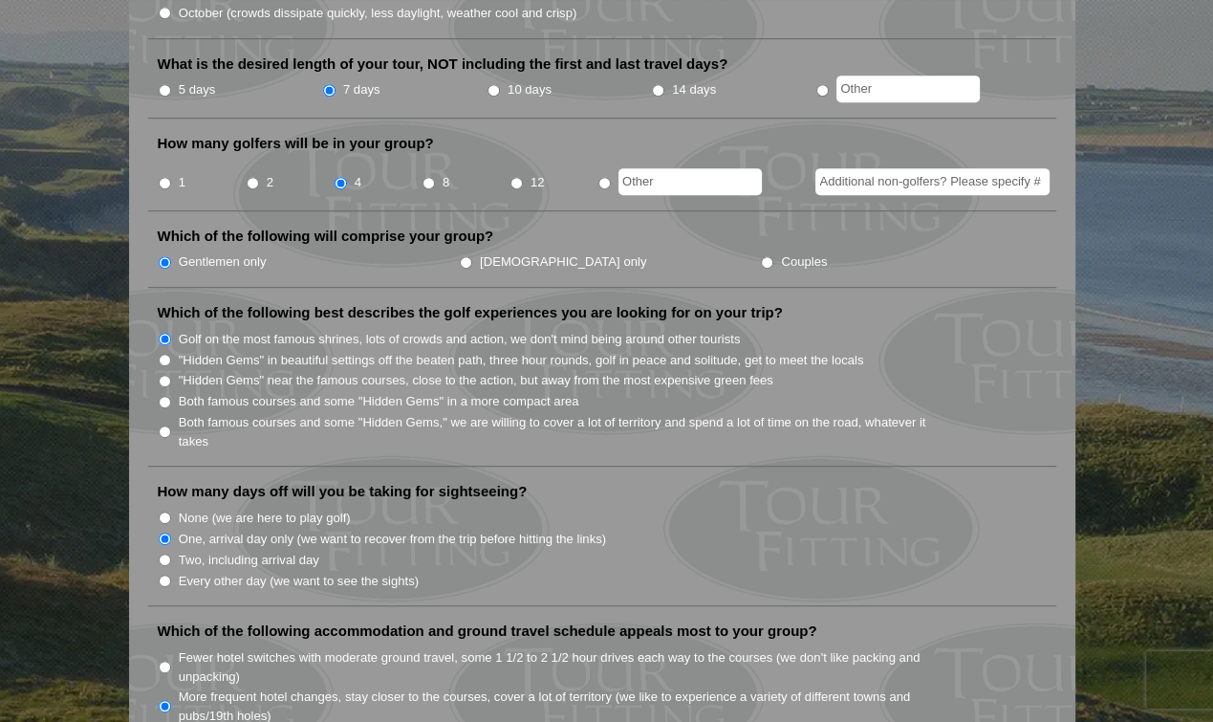
scroll to position [669, 0]
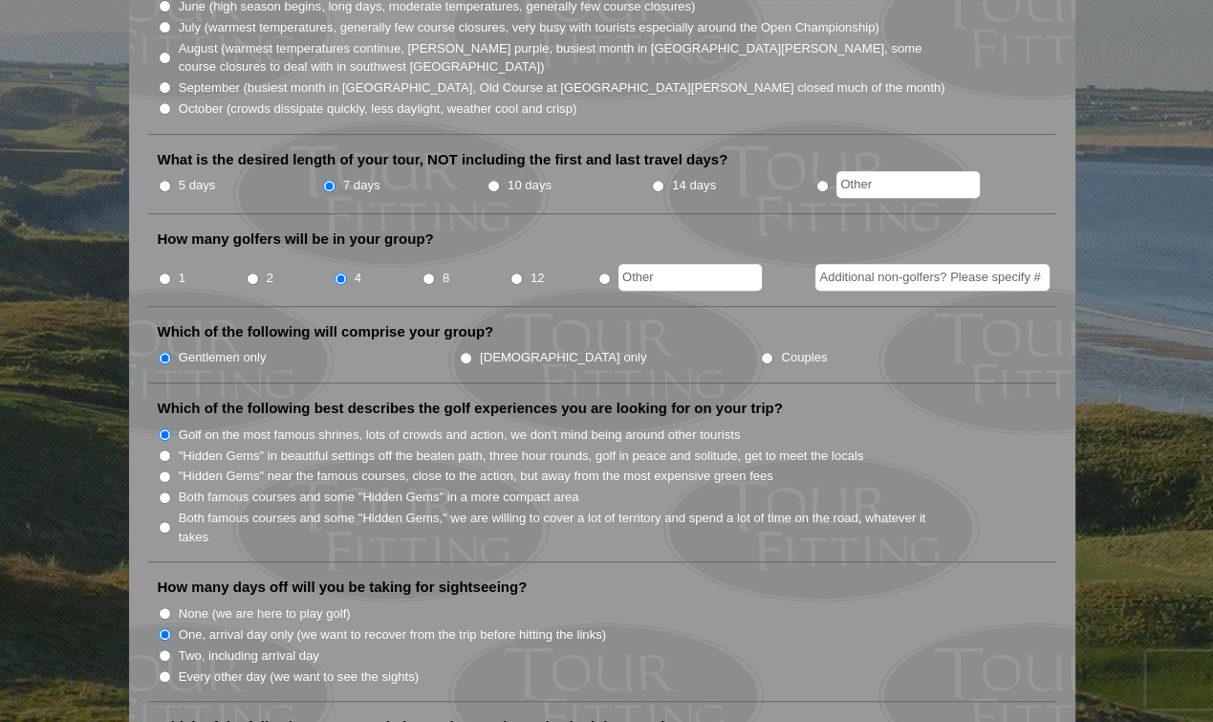
click at [164, 491] on input "Both famous courses and some "Hidden Gems" in a more compact area" at bounding box center [165, 497] width 12 height 12
radio input "true"
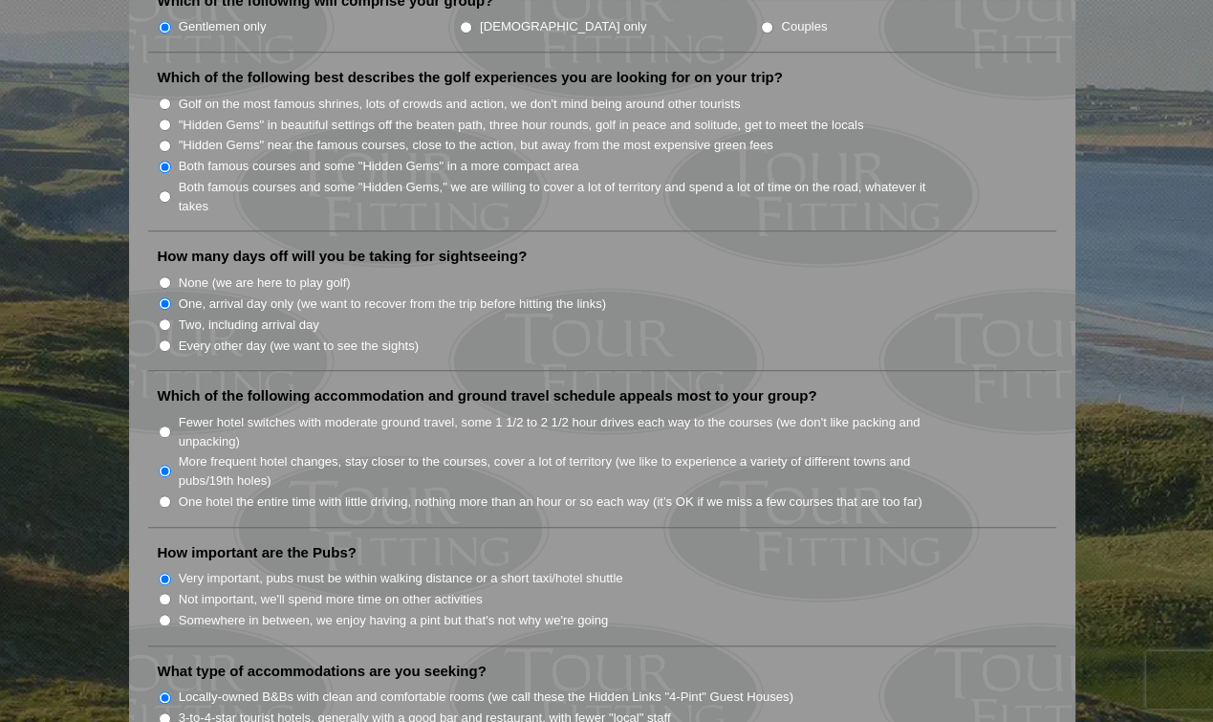
scroll to position [956, 0]
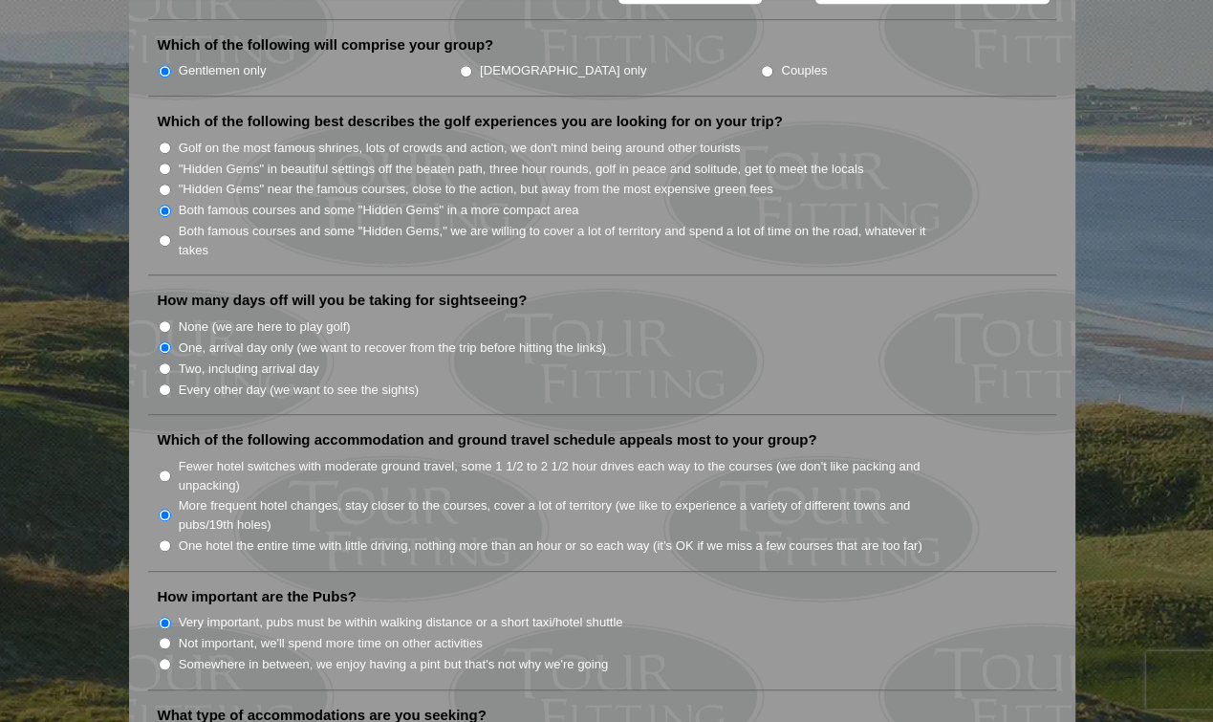
click at [166, 234] on input "Both famous courses and some "Hidden Gems," we are willing to cover a lot of te…" at bounding box center [165, 240] width 12 height 12
radio input "true"
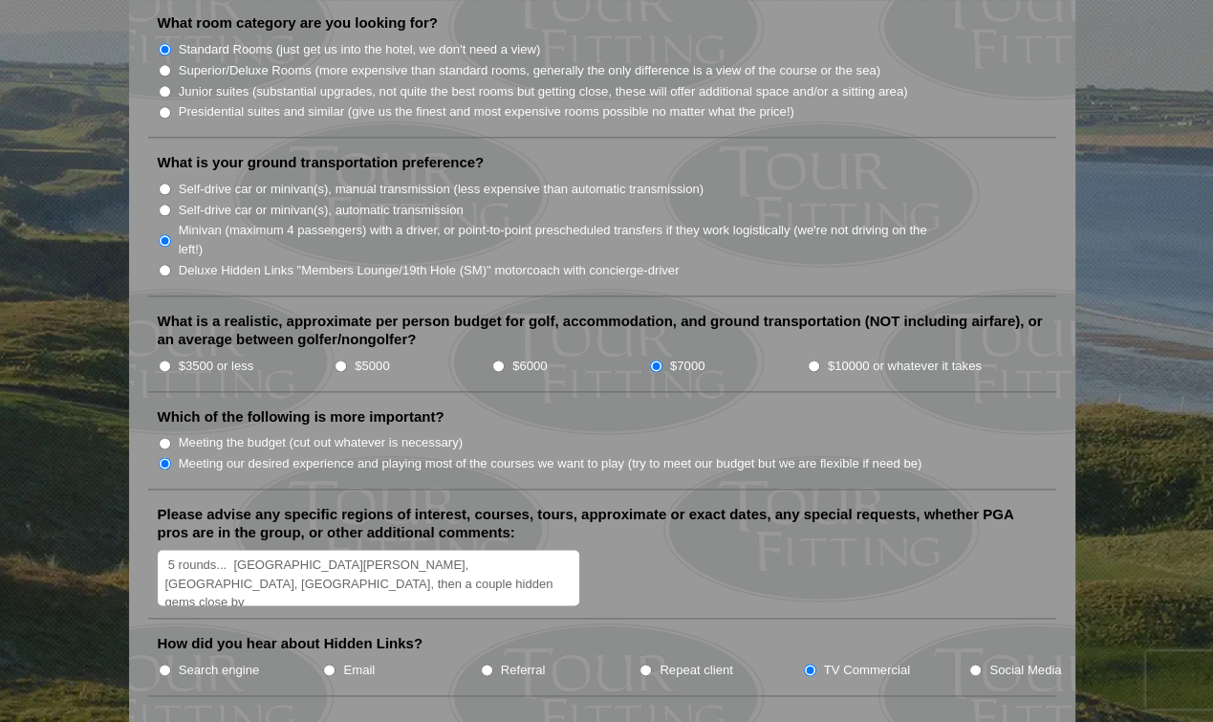
scroll to position [2008, 0]
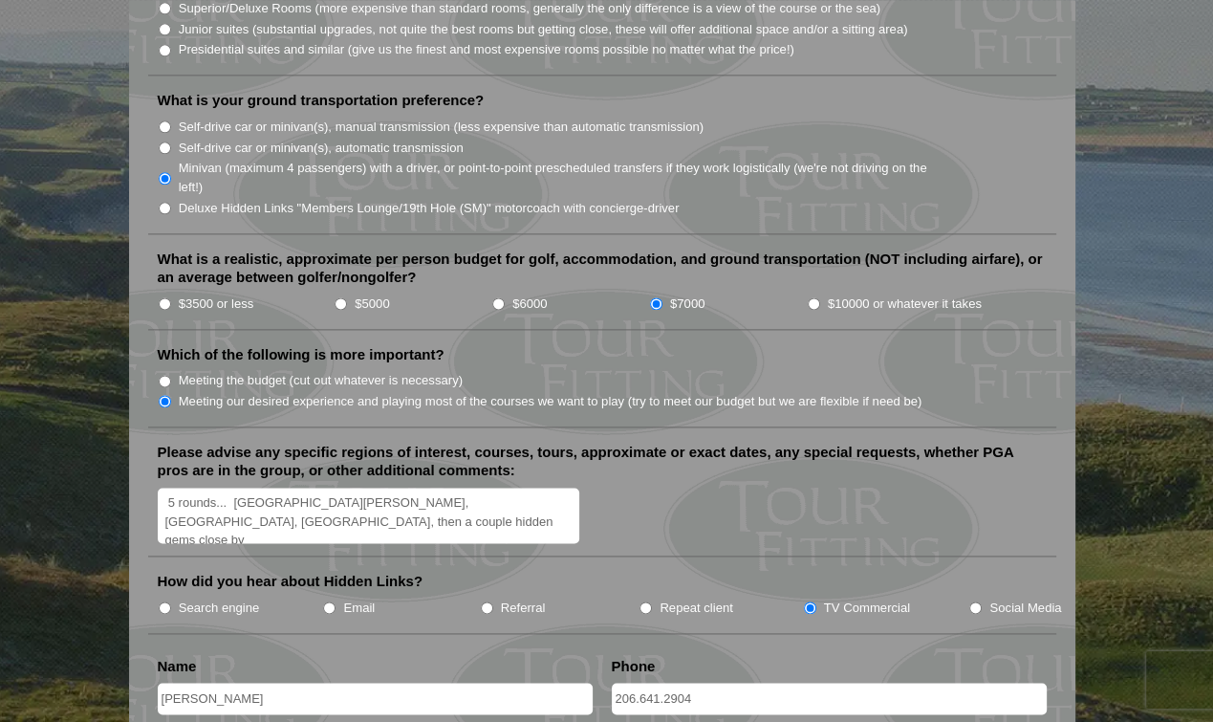
click at [255, 488] on textarea "5 rounds... St Andrews, Carnoustie, Gleneagles, then a couple hidden gems close…" at bounding box center [369, 516] width 423 height 56
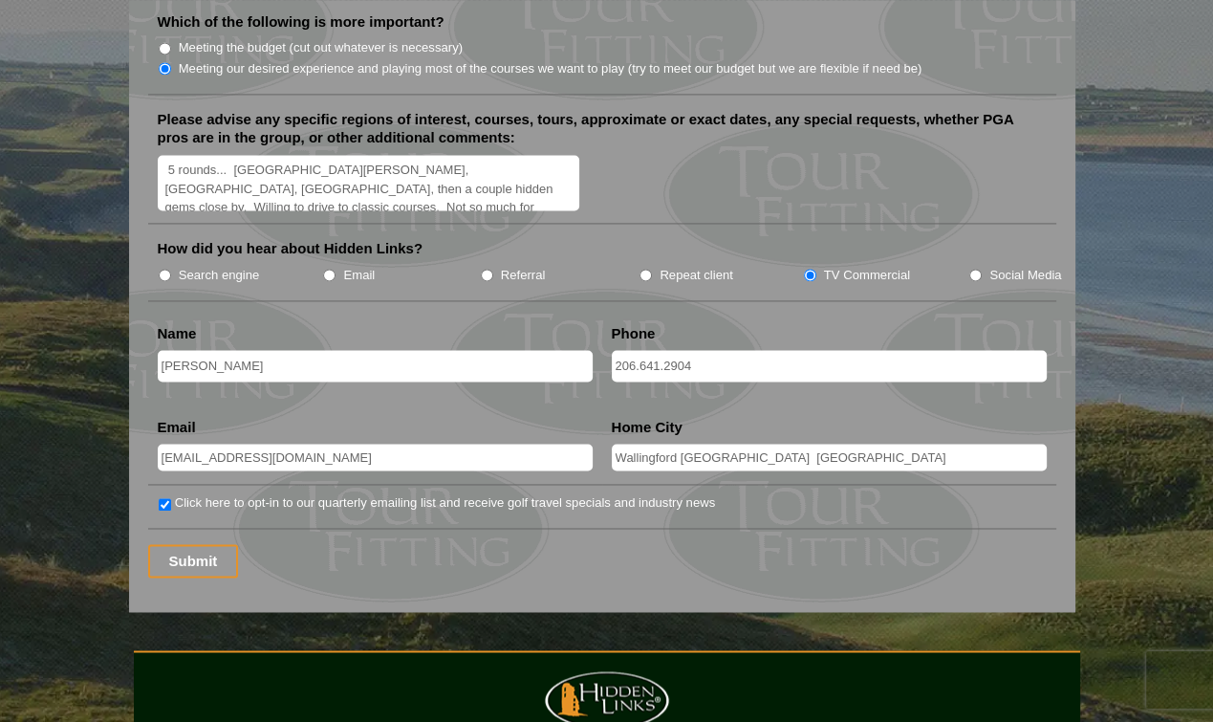
scroll to position [2295, 0]
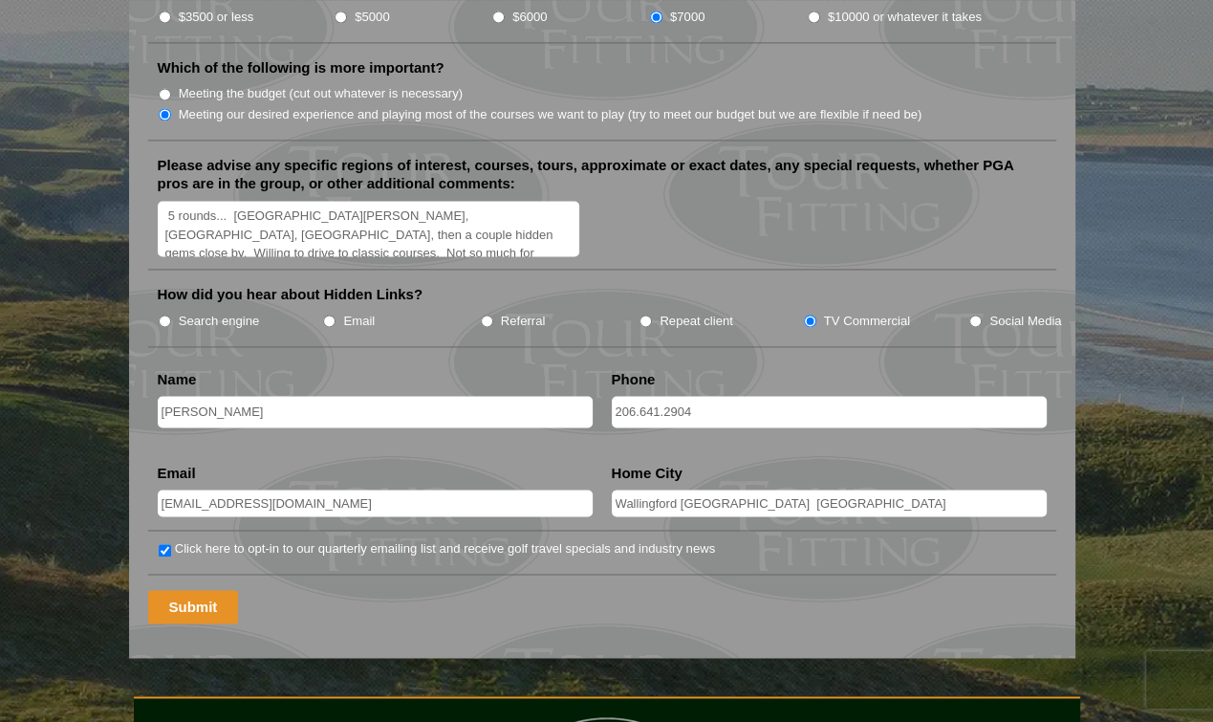
type textarea "5 rounds... St Andrews, Carnoustie, Gleneagles, then a couple hidden gems close…"
click at [186, 590] on input "Submit" at bounding box center [193, 606] width 91 height 33
